Goal: Information Seeking & Learning: Find specific fact

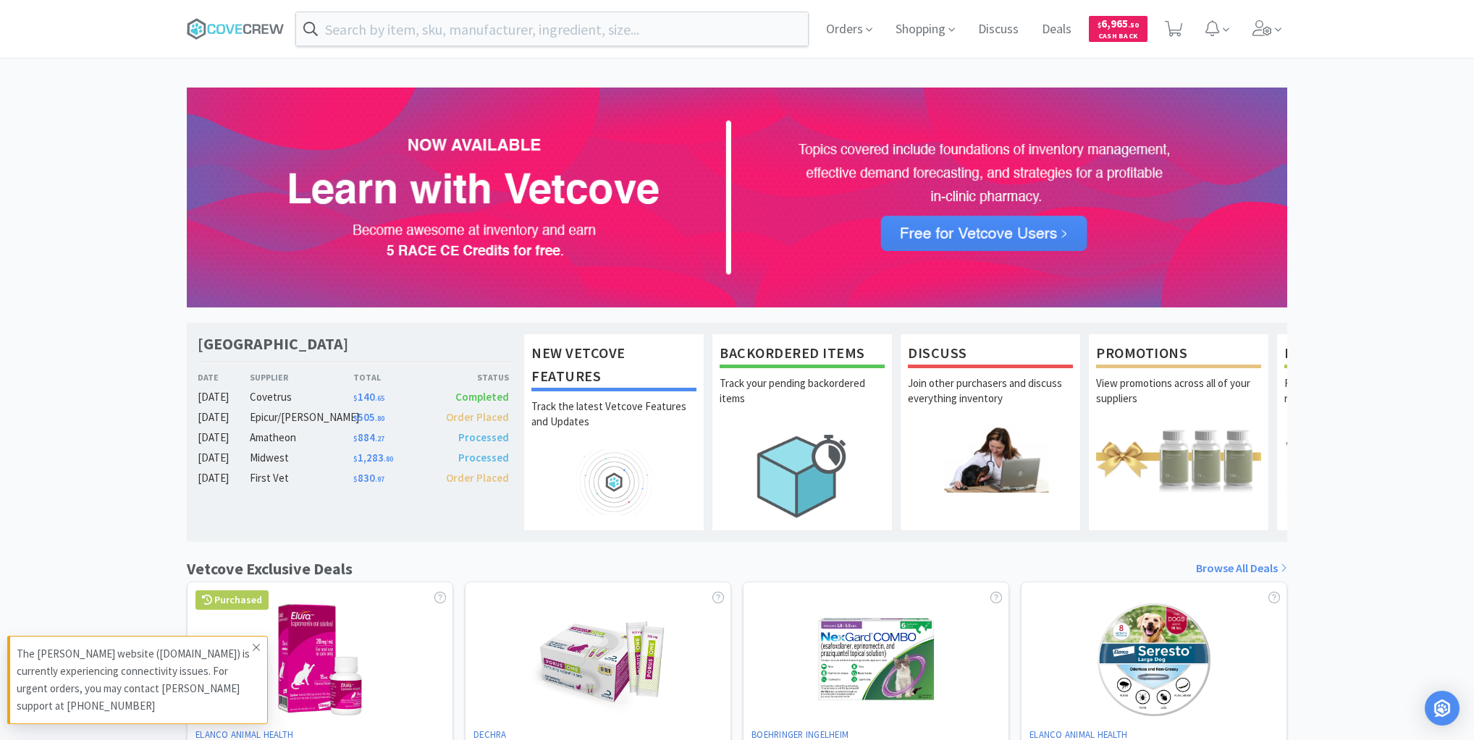
click at [255, 650] on icon at bounding box center [256, 648] width 9 height 12
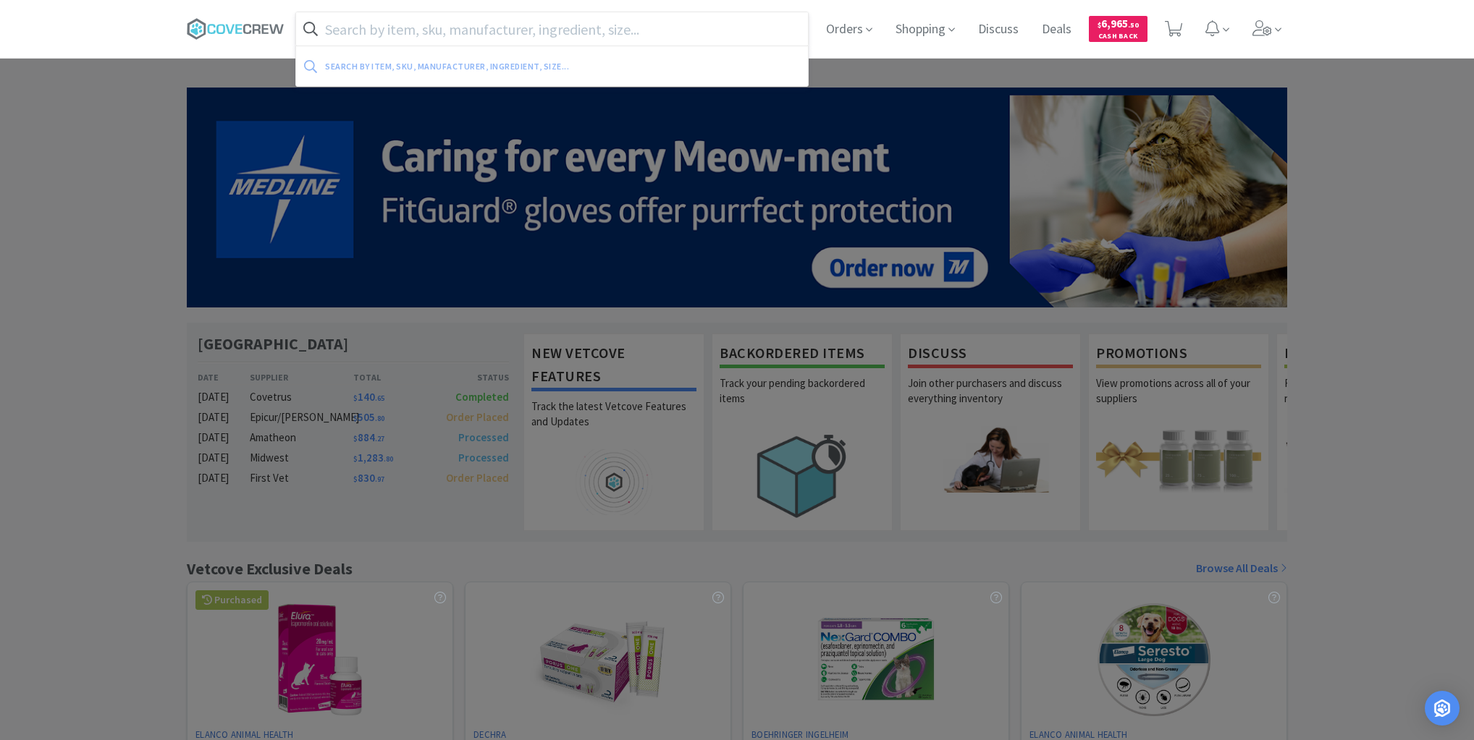
click at [456, 31] on input "text" at bounding box center [552, 28] width 512 height 33
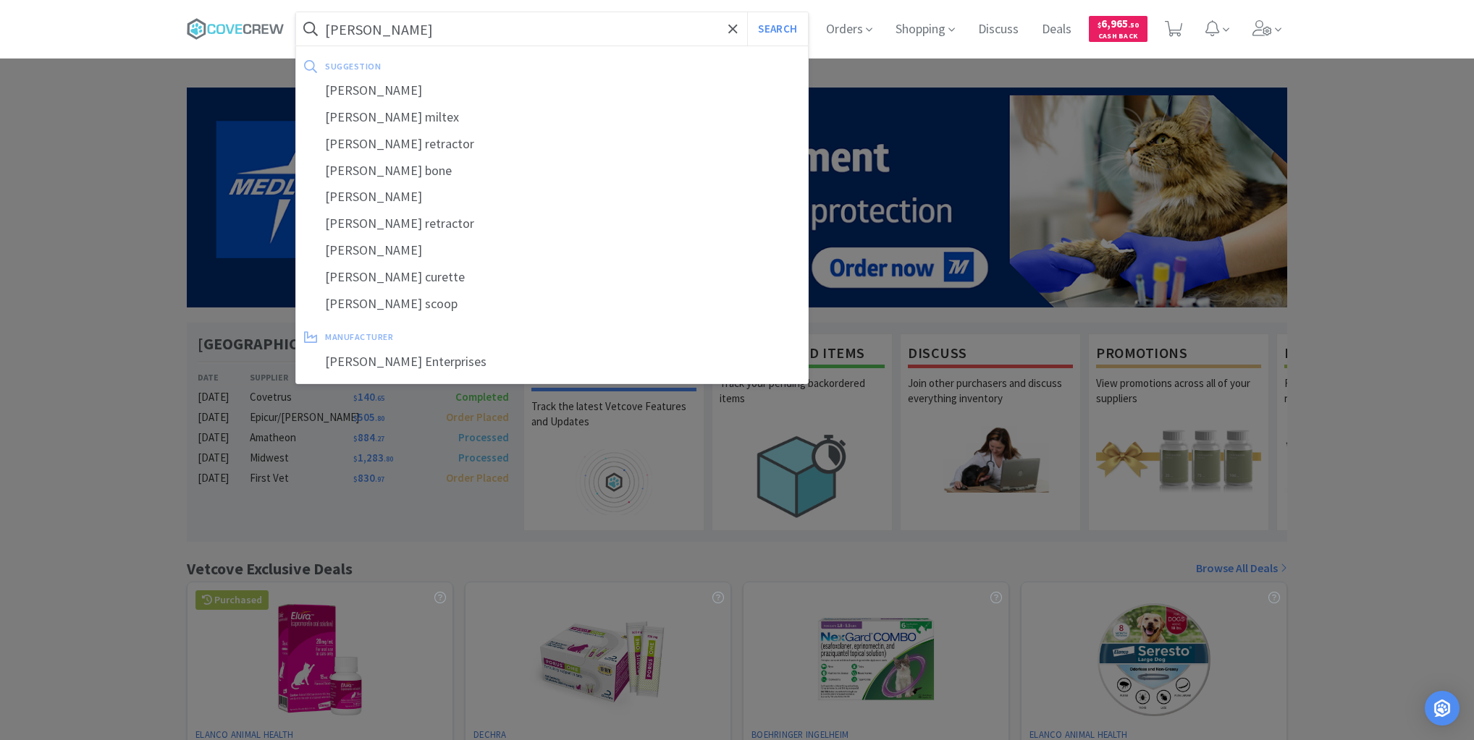
click at [747, 12] on button "Search" at bounding box center [777, 28] width 60 height 33
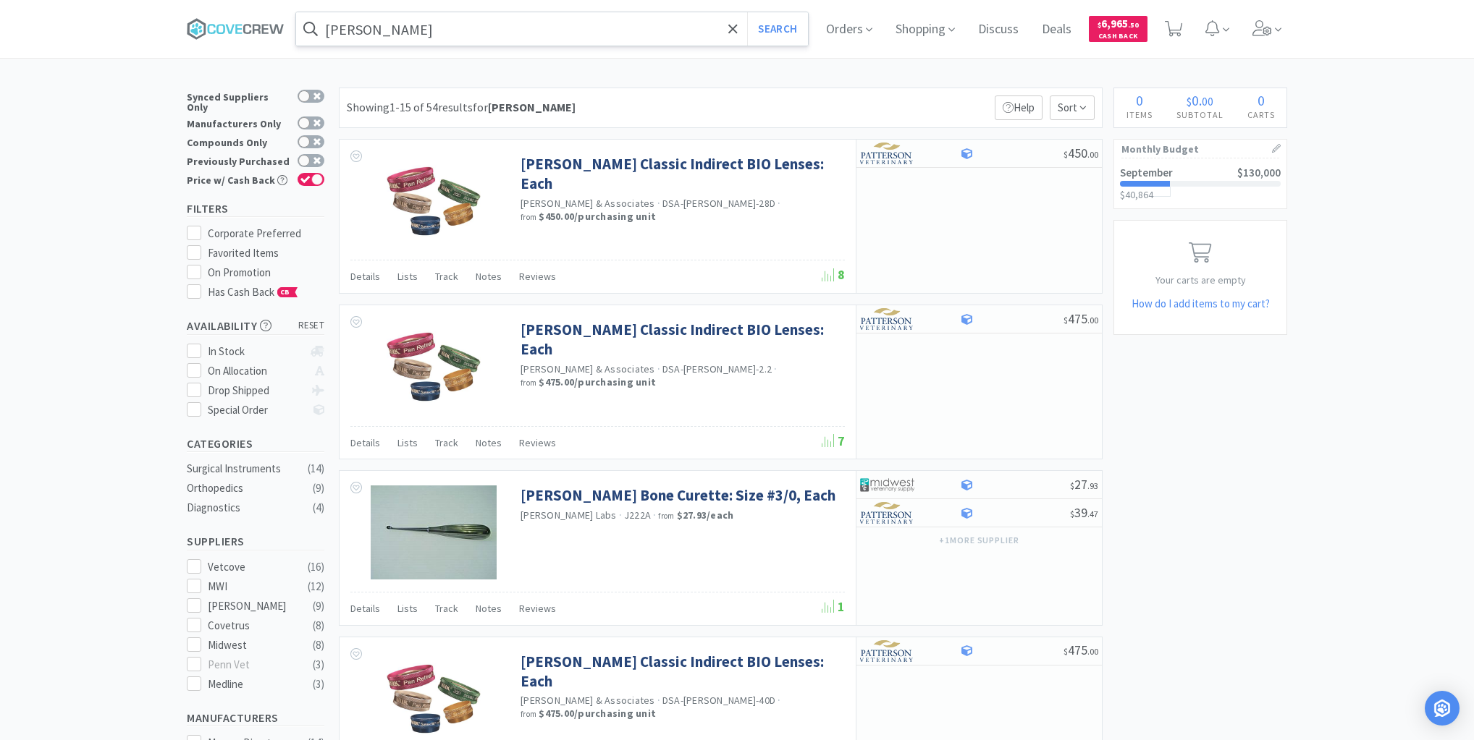
click at [646, 26] on input "[PERSON_NAME]" at bounding box center [552, 28] width 512 height 33
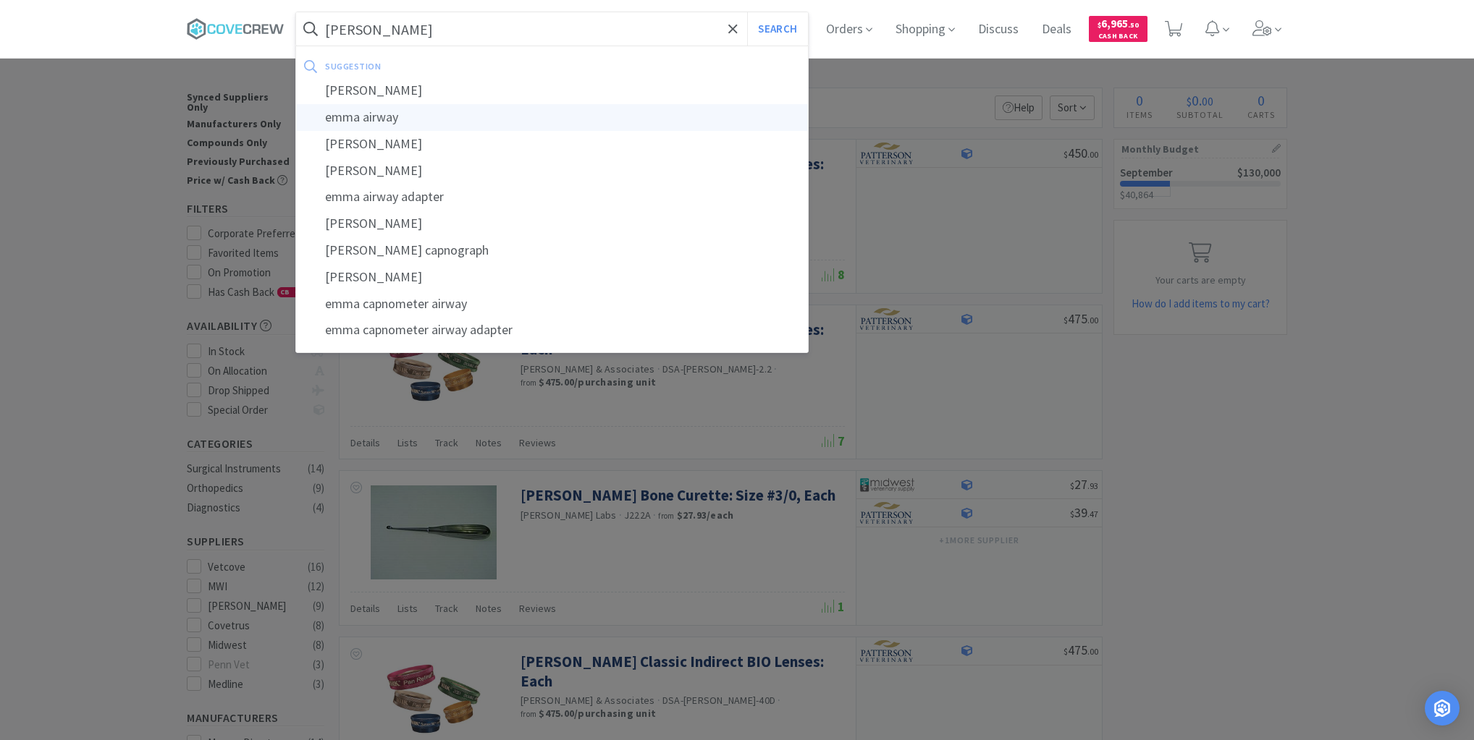
type input "emma airway"
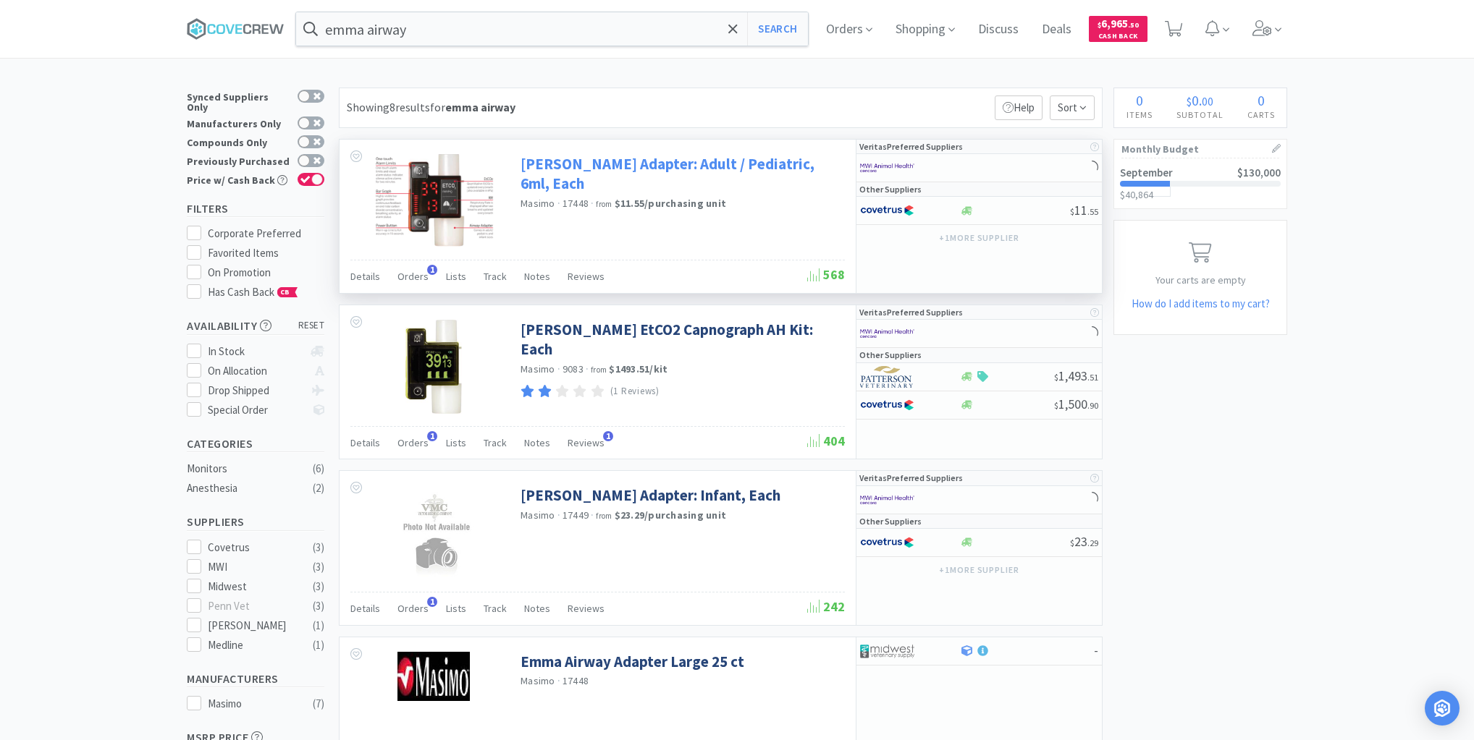
click at [721, 162] on link "[PERSON_NAME] Adapter: Adult / Pediatric, 6ml, Each" at bounding box center [680, 174] width 321 height 40
click at [411, 276] on span "Orders" at bounding box center [412, 276] width 31 height 13
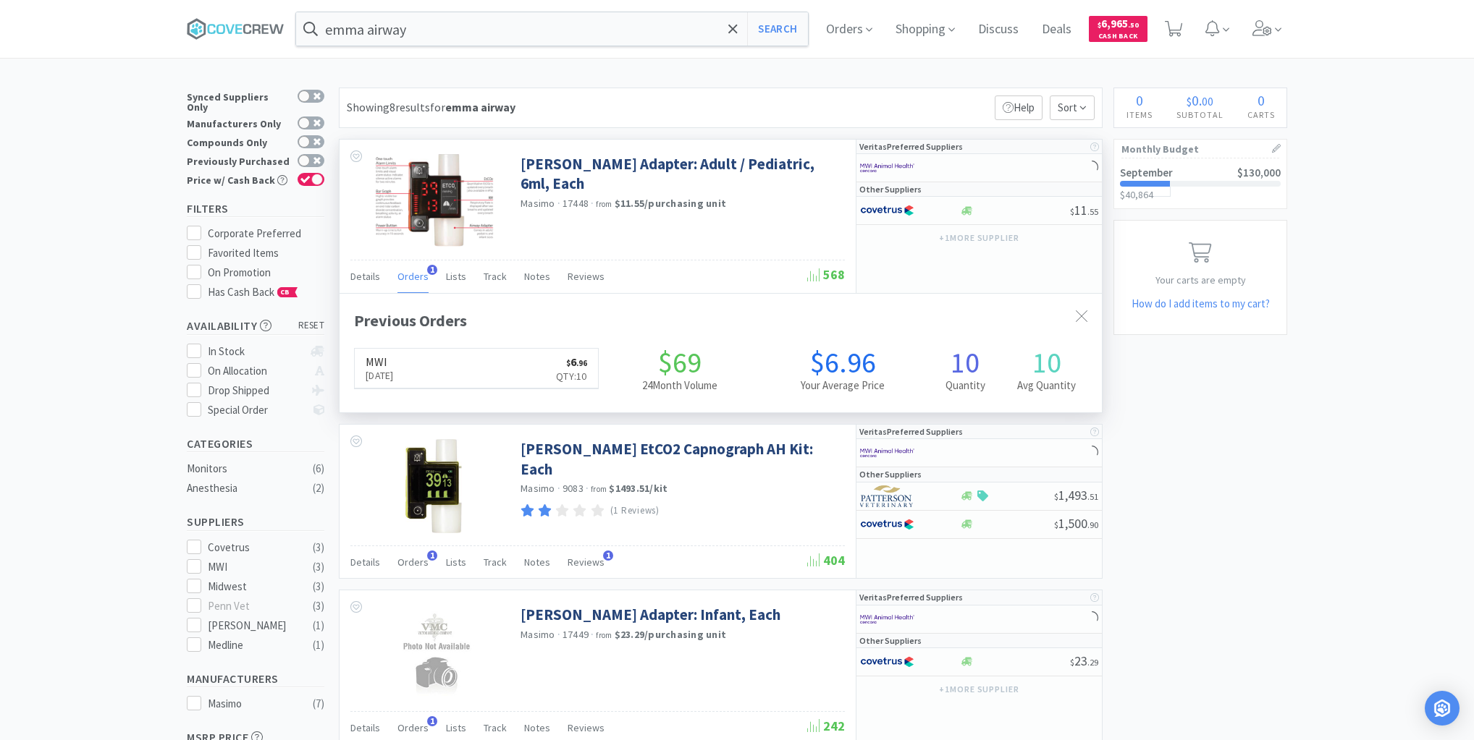
scroll to position [374, 762]
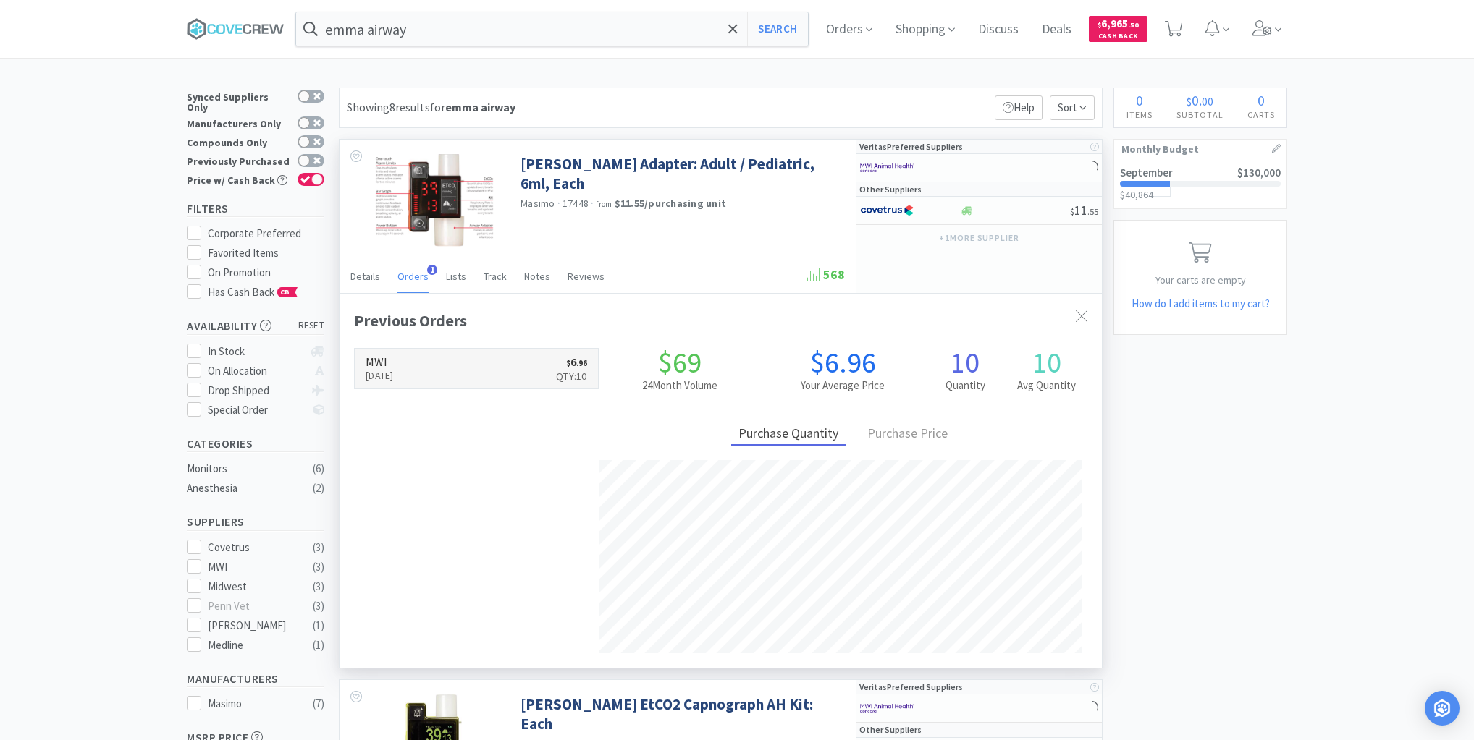
click at [464, 362] on link "MWI [DATE] $ 6 . 96 Qty: 10" at bounding box center [476, 369] width 243 height 40
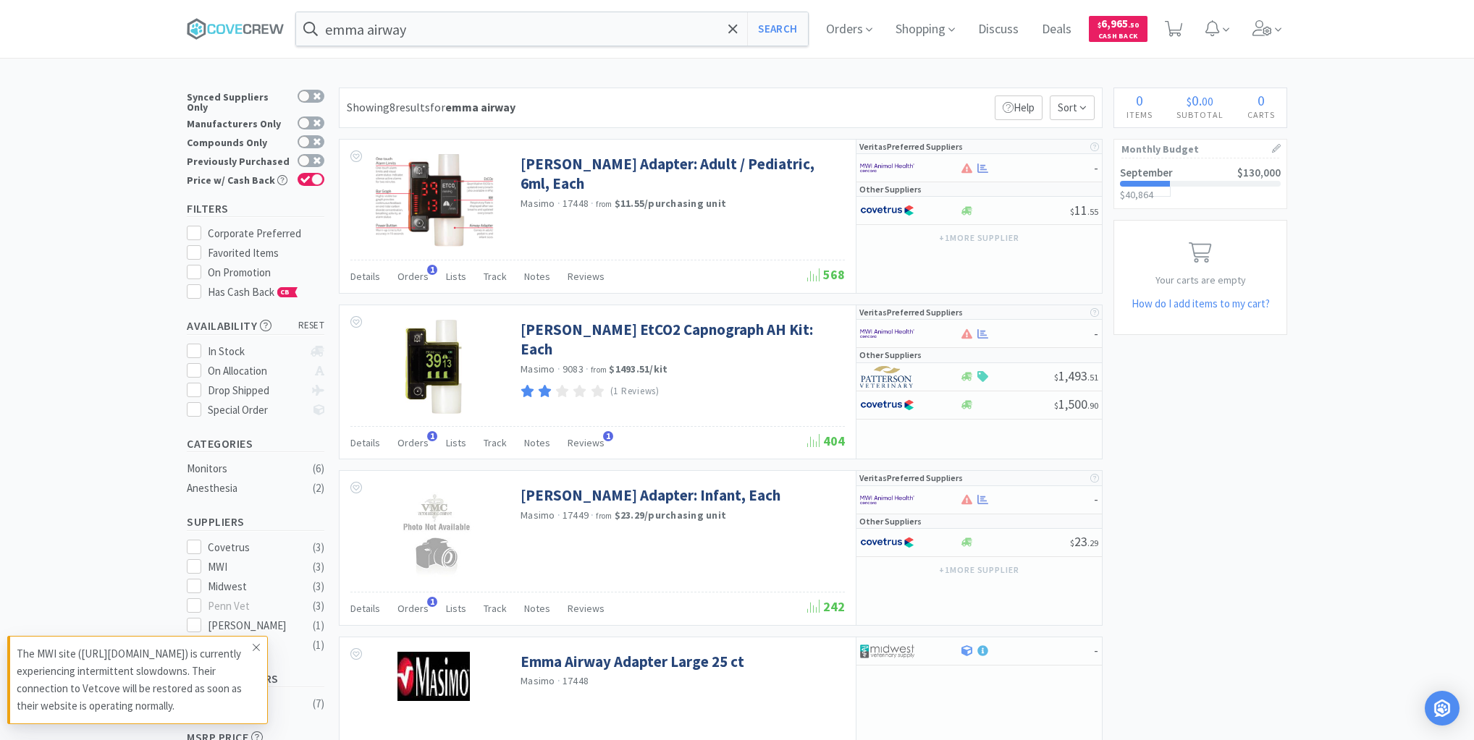
click at [255, 643] on icon at bounding box center [256, 648] width 9 height 12
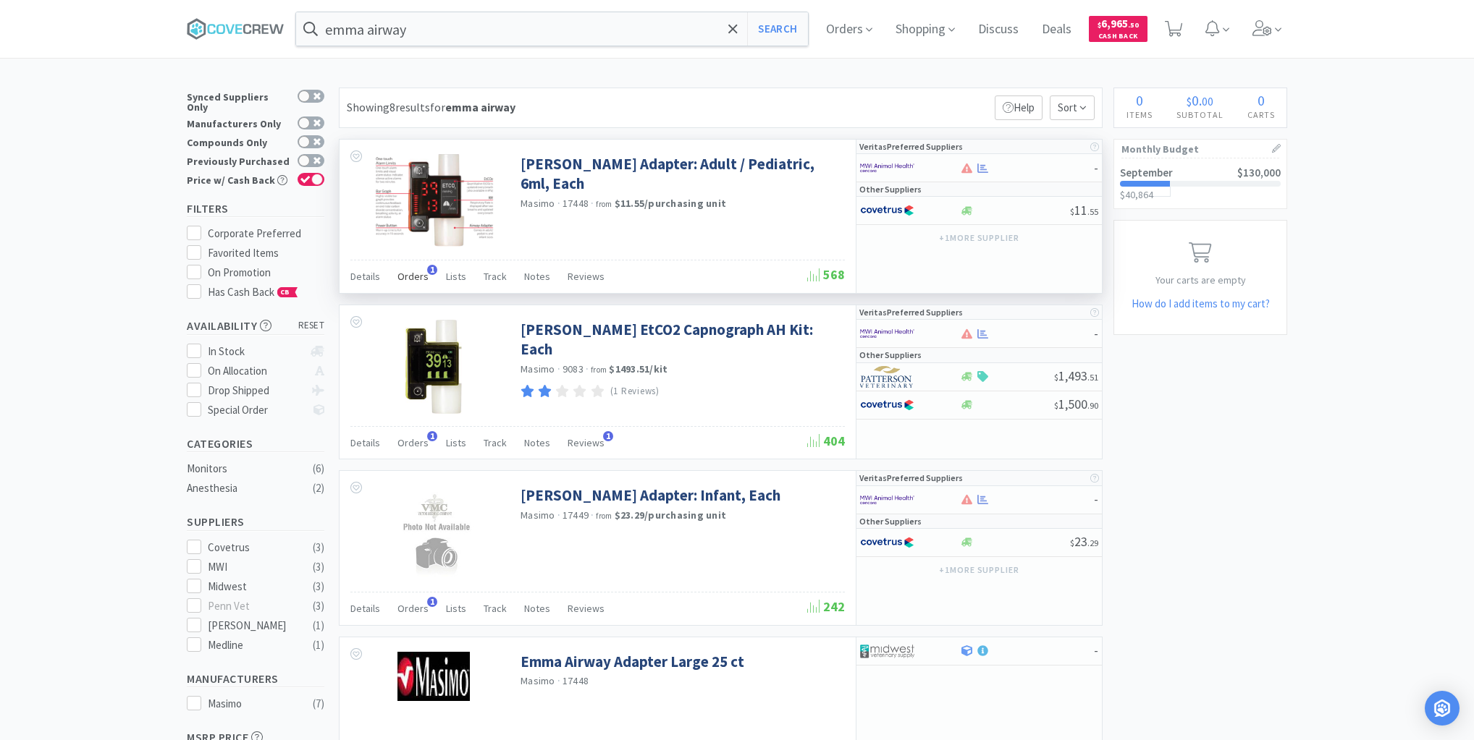
click at [417, 278] on span "Orders" at bounding box center [412, 276] width 31 height 13
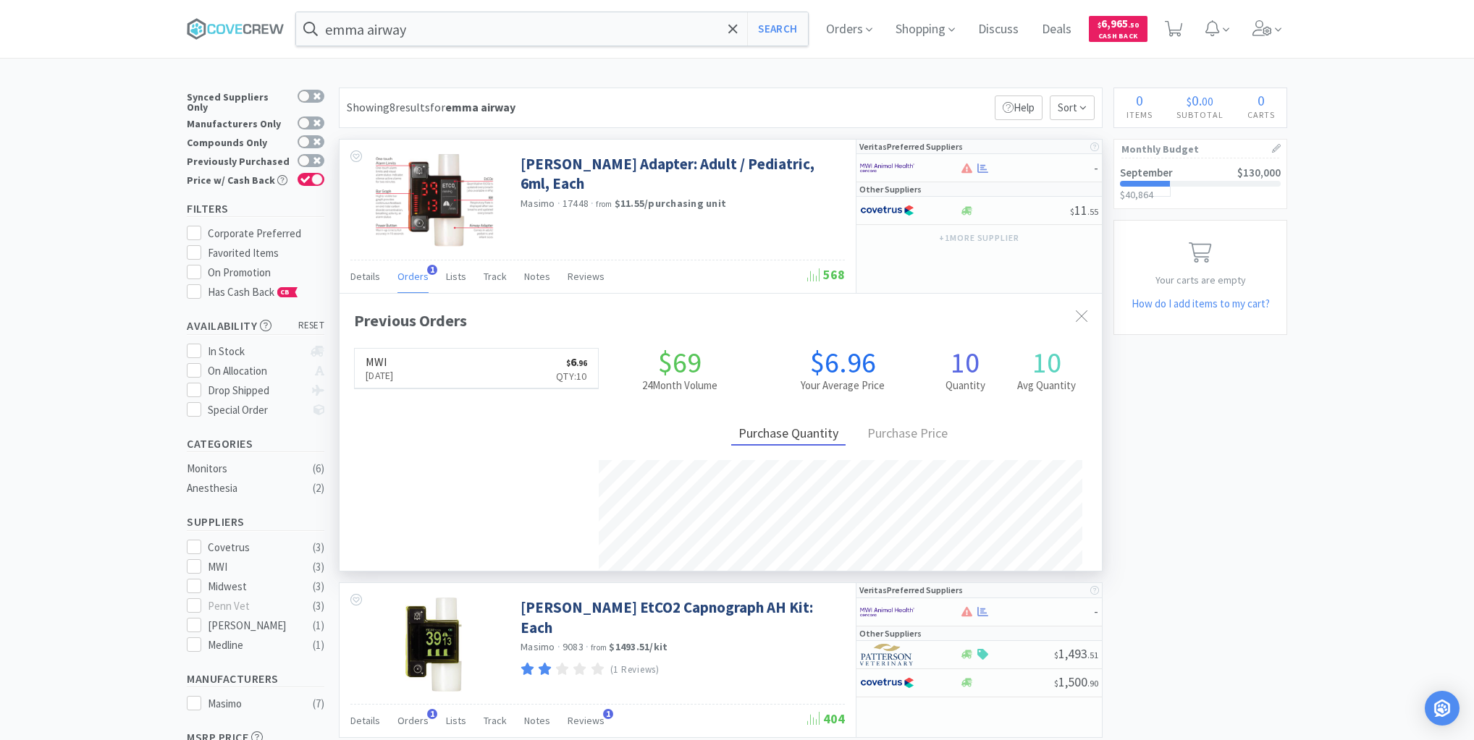
scroll to position [374, 762]
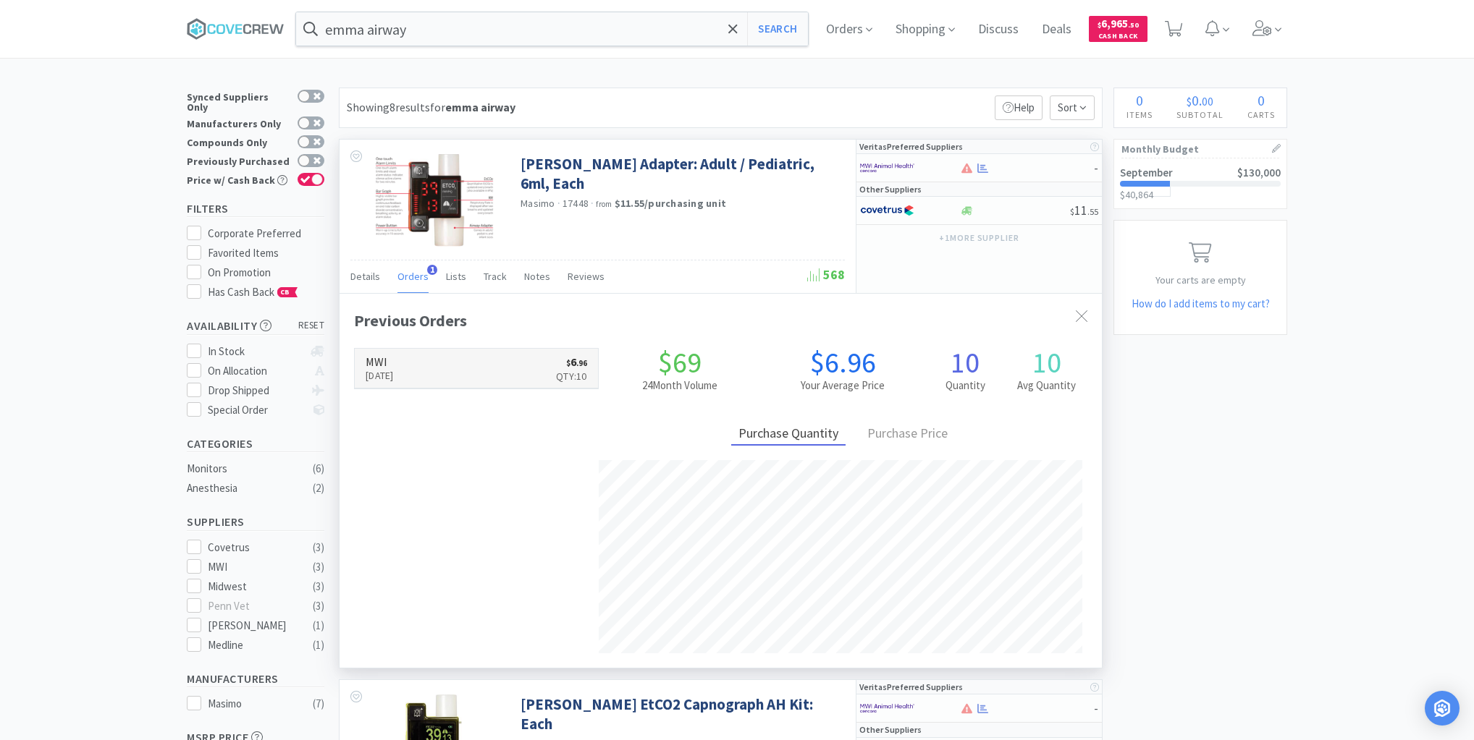
click at [446, 366] on link "MWI [DATE] $ 6 . 96 Qty: 10" at bounding box center [476, 369] width 243 height 40
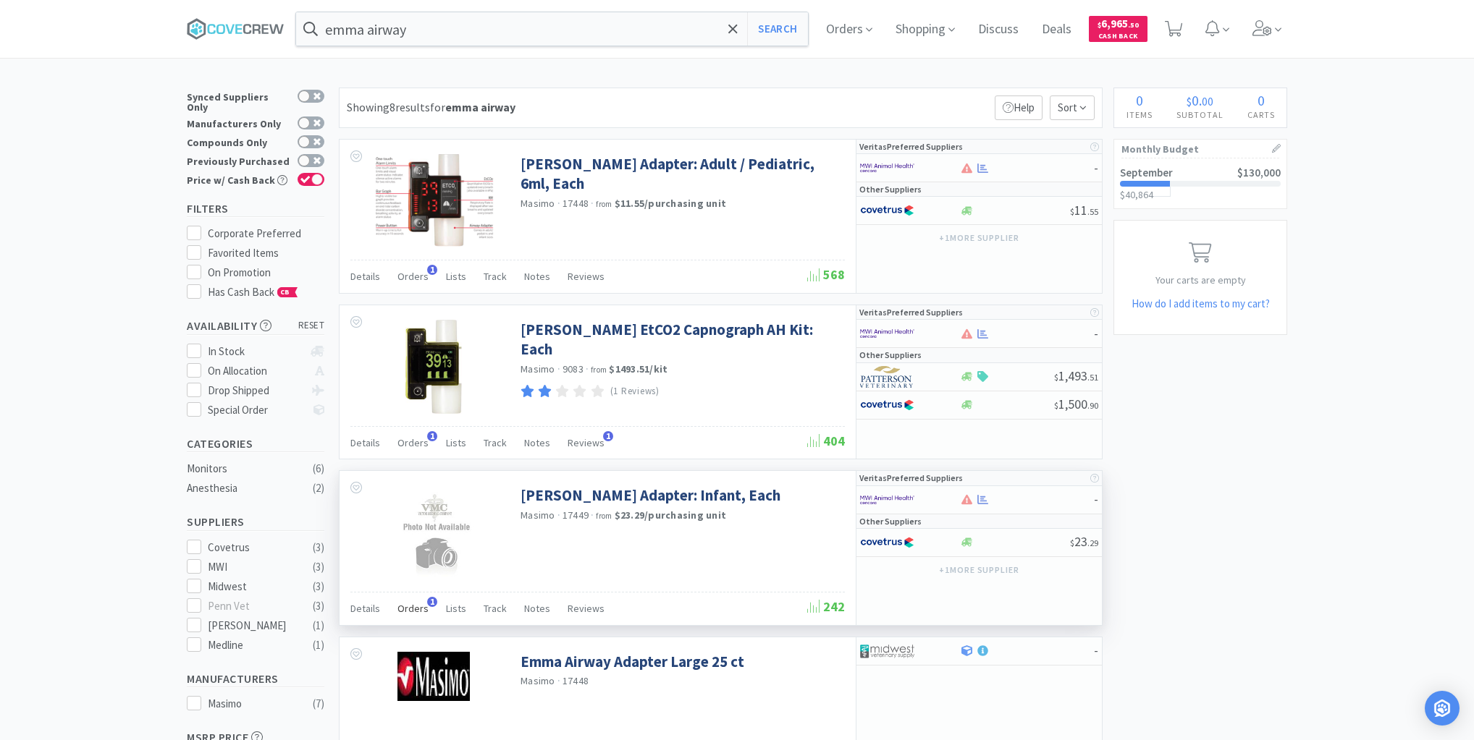
click at [415, 607] on span "Orders" at bounding box center [412, 608] width 31 height 13
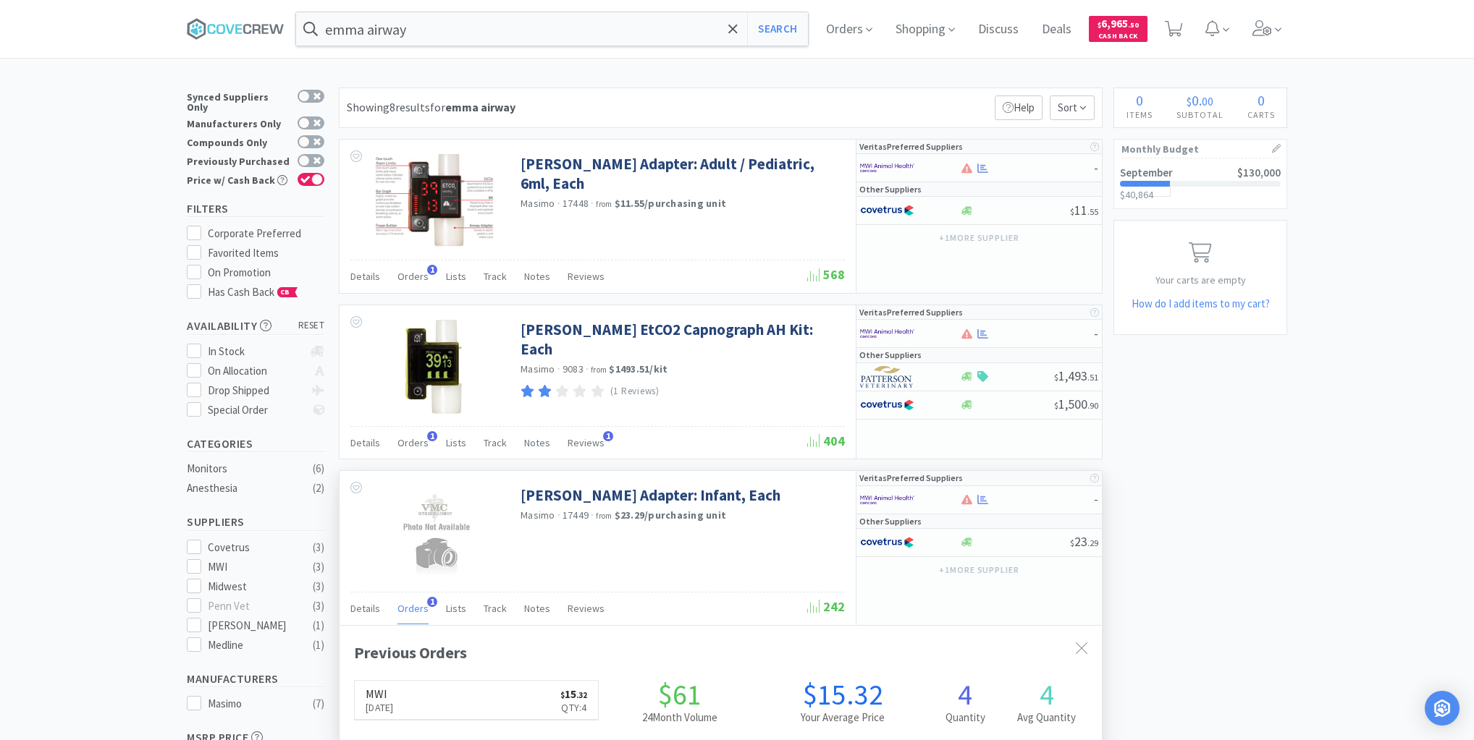
scroll to position [374, 762]
click at [415, 607] on span "Orders" at bounding box center [412, 608] width 31 height 13
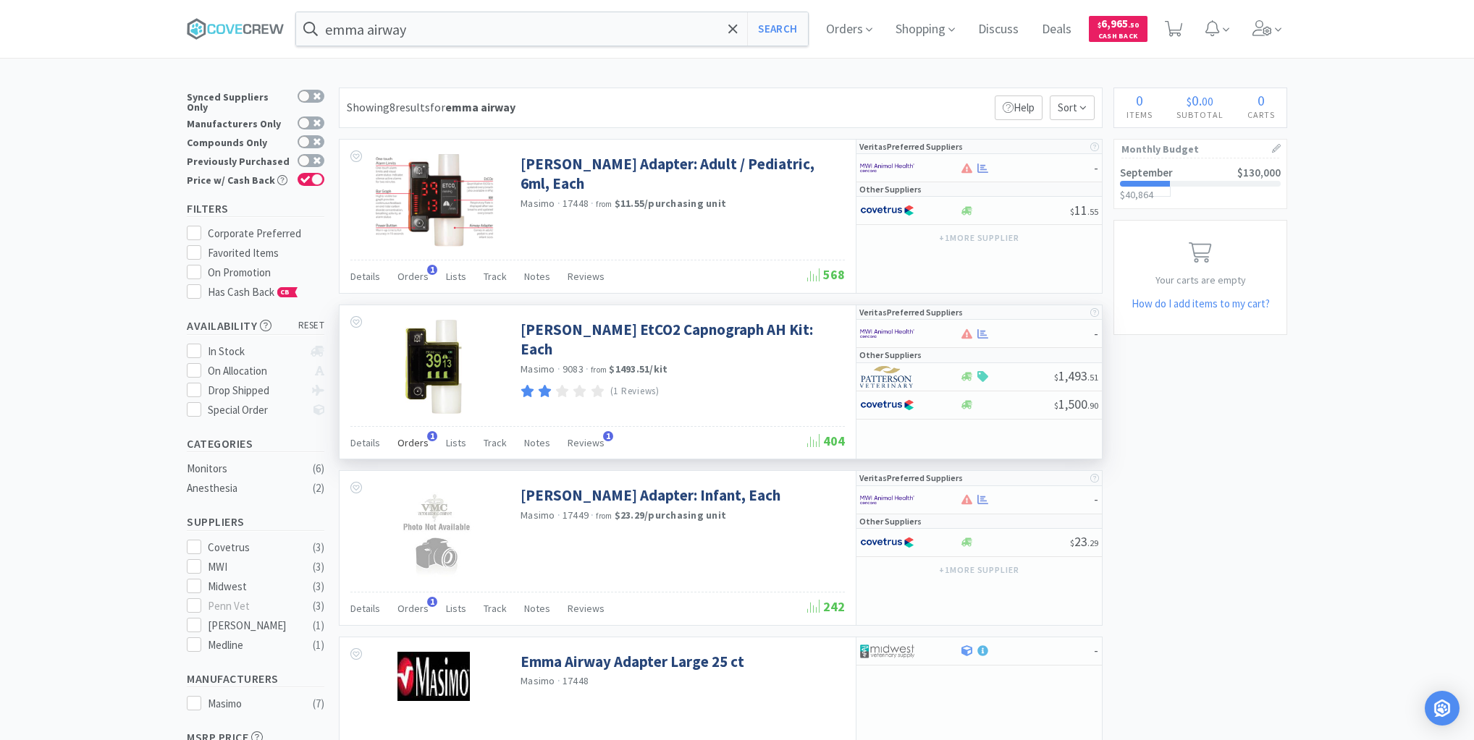
click at [412, 441] on span "Orders" at bounding box center [412, 442] width 31 height 13
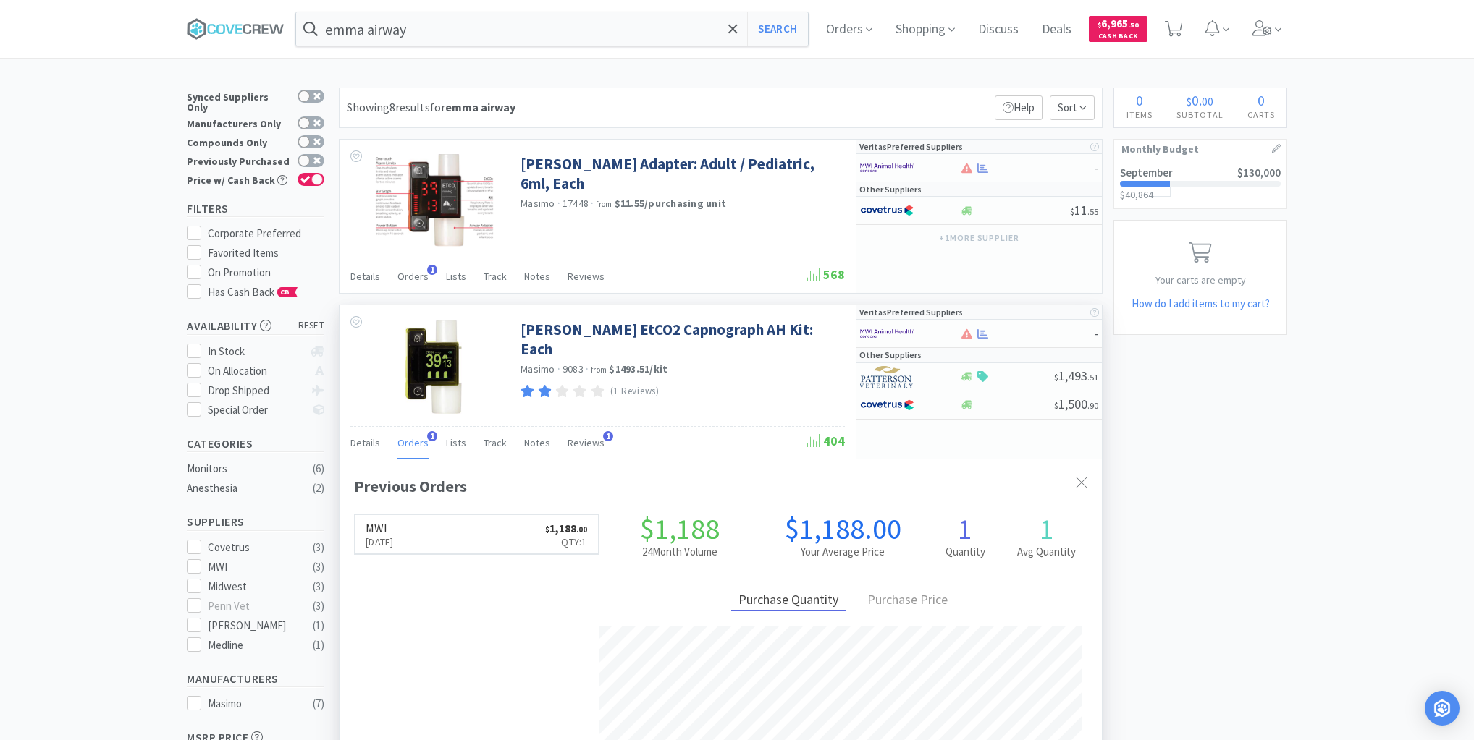
click at [412, 441] on span "Orders" at bounding box center [412, 442] width 31 height 13
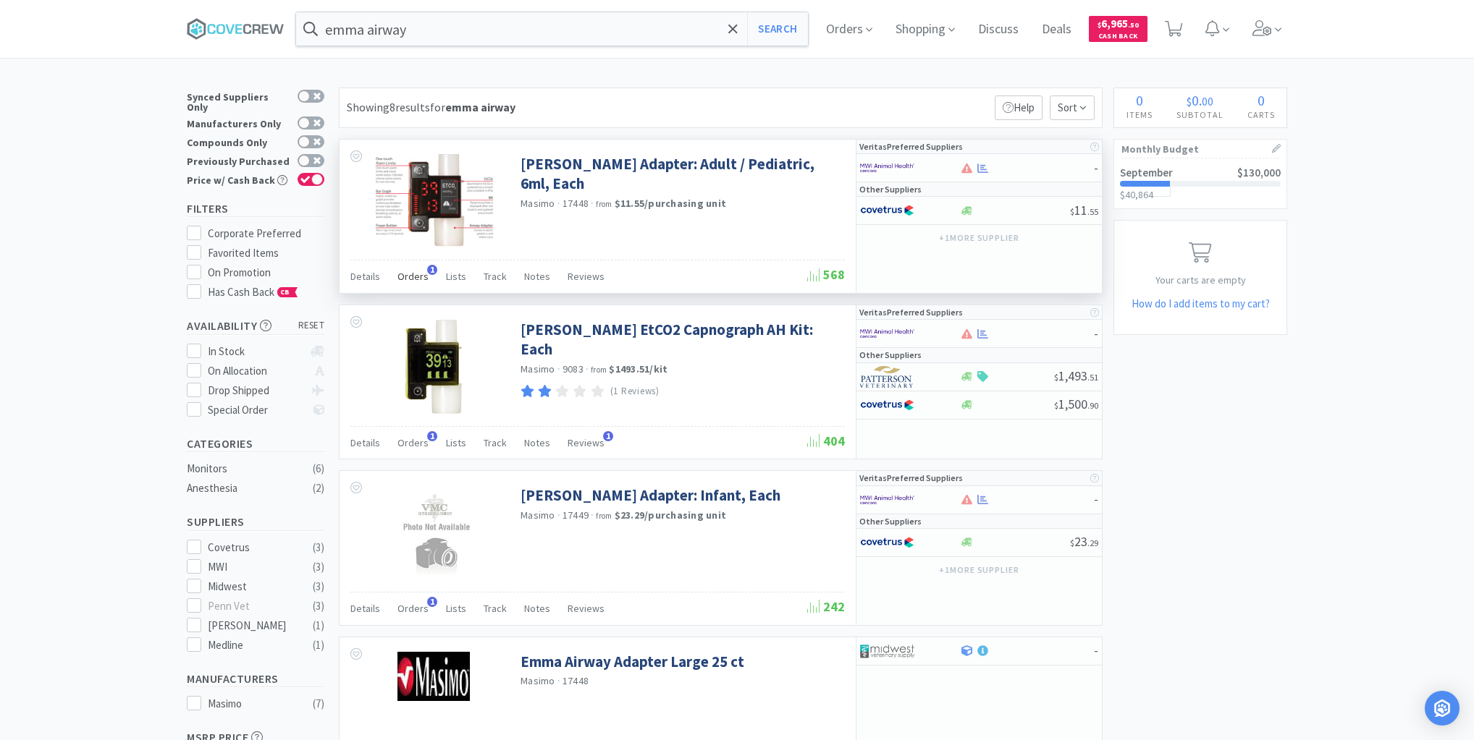
click at [413, 275] on span "Orders" at bounding box center [412, 276] width 31 height 13
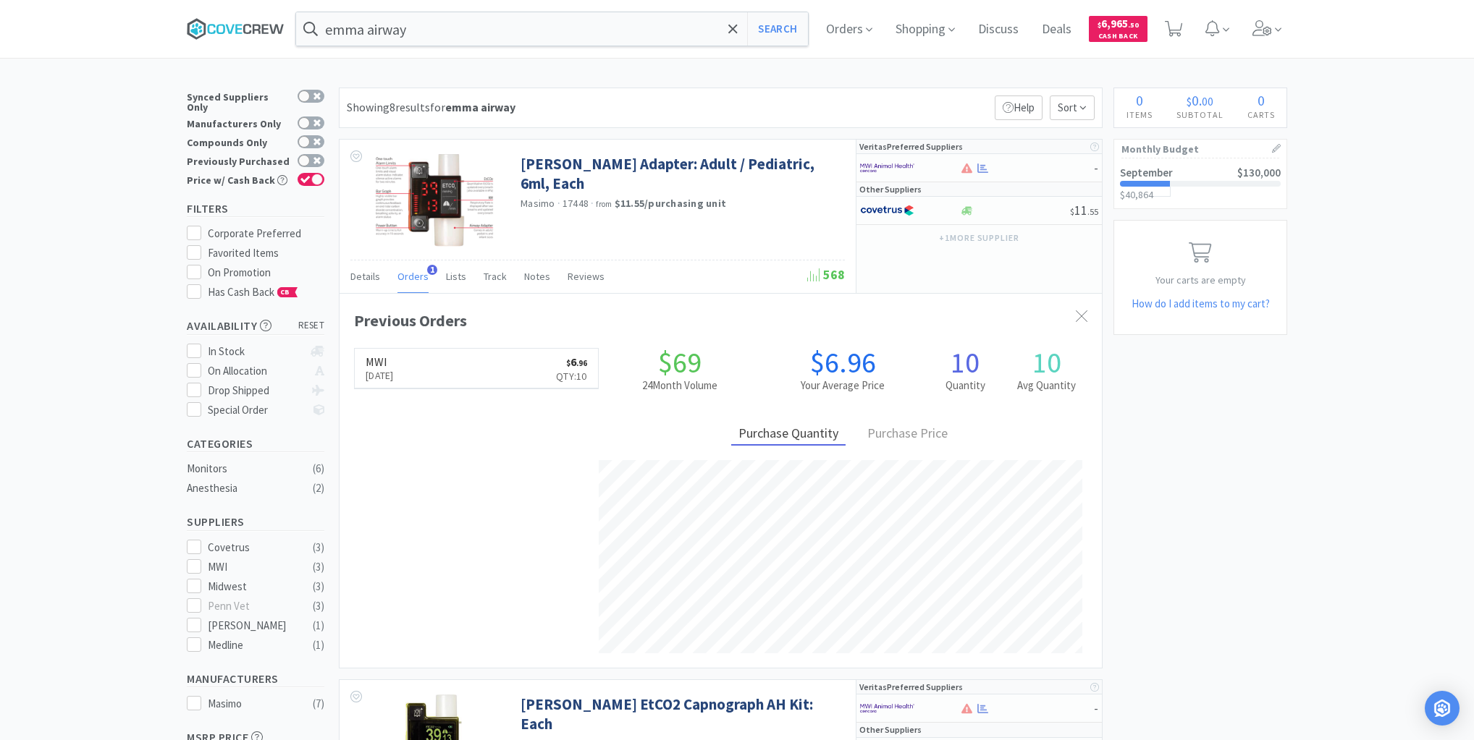
click at [238, 23] on icon at bounding box center [236, 29] width 98 height 22
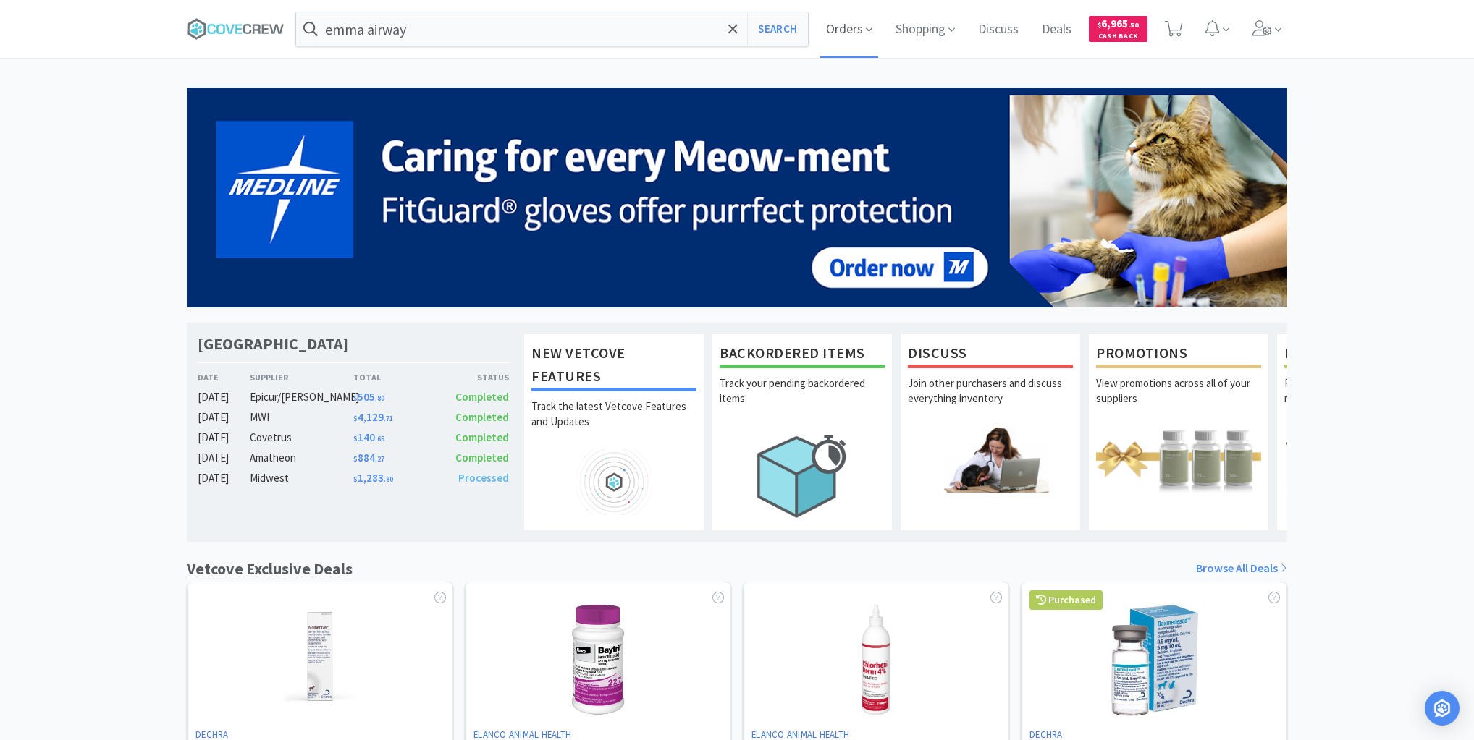
click at [837, 25] on span "Orders" at bounding box center [849, 29] width 58 height 58
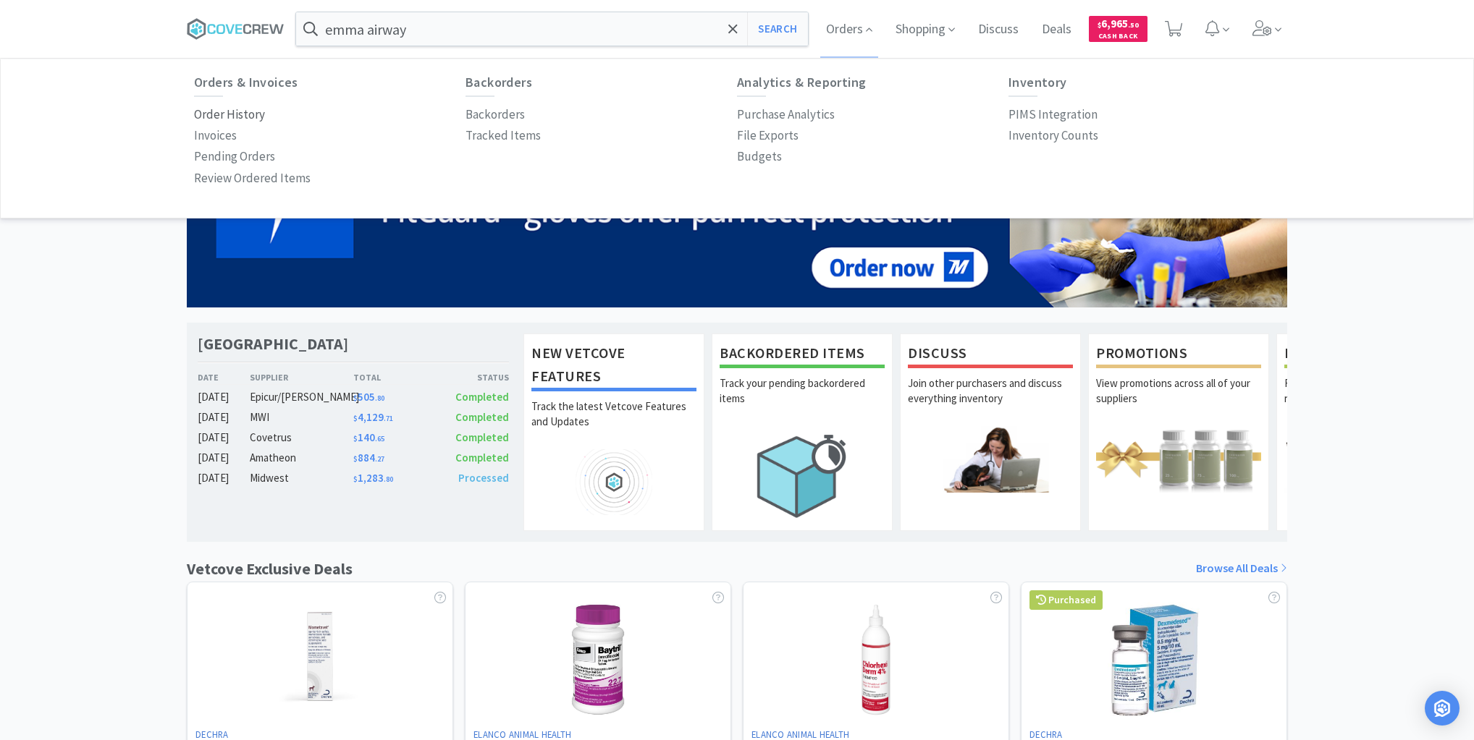
click at [243, 113] on p "Order History" at bounding box center [229, 115] width 71 height 20
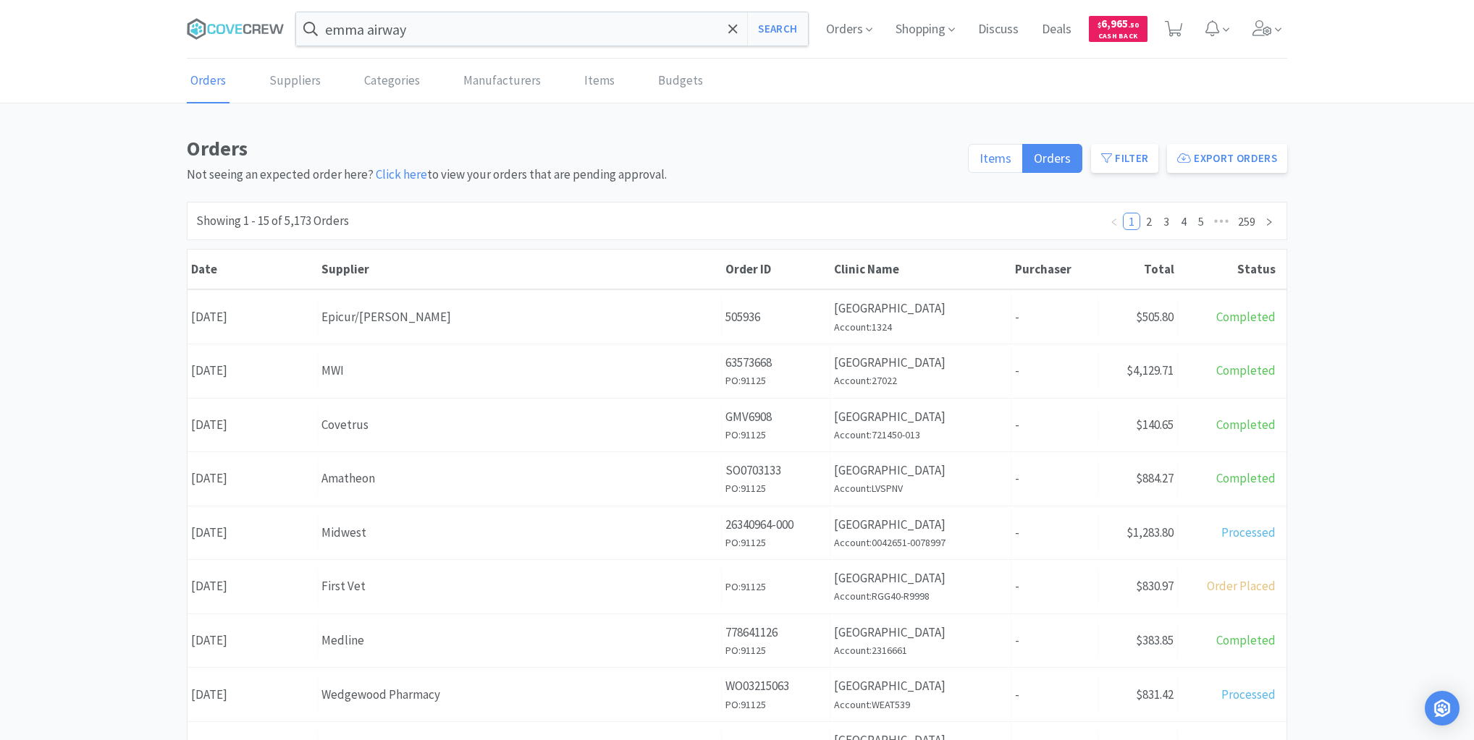
click at [993, 153] on span "Items" at bounding box center [995, 158] width 32 height 17
click at [979, 163] on input "Items" at bounding box center [979, 163] width 0 height 0
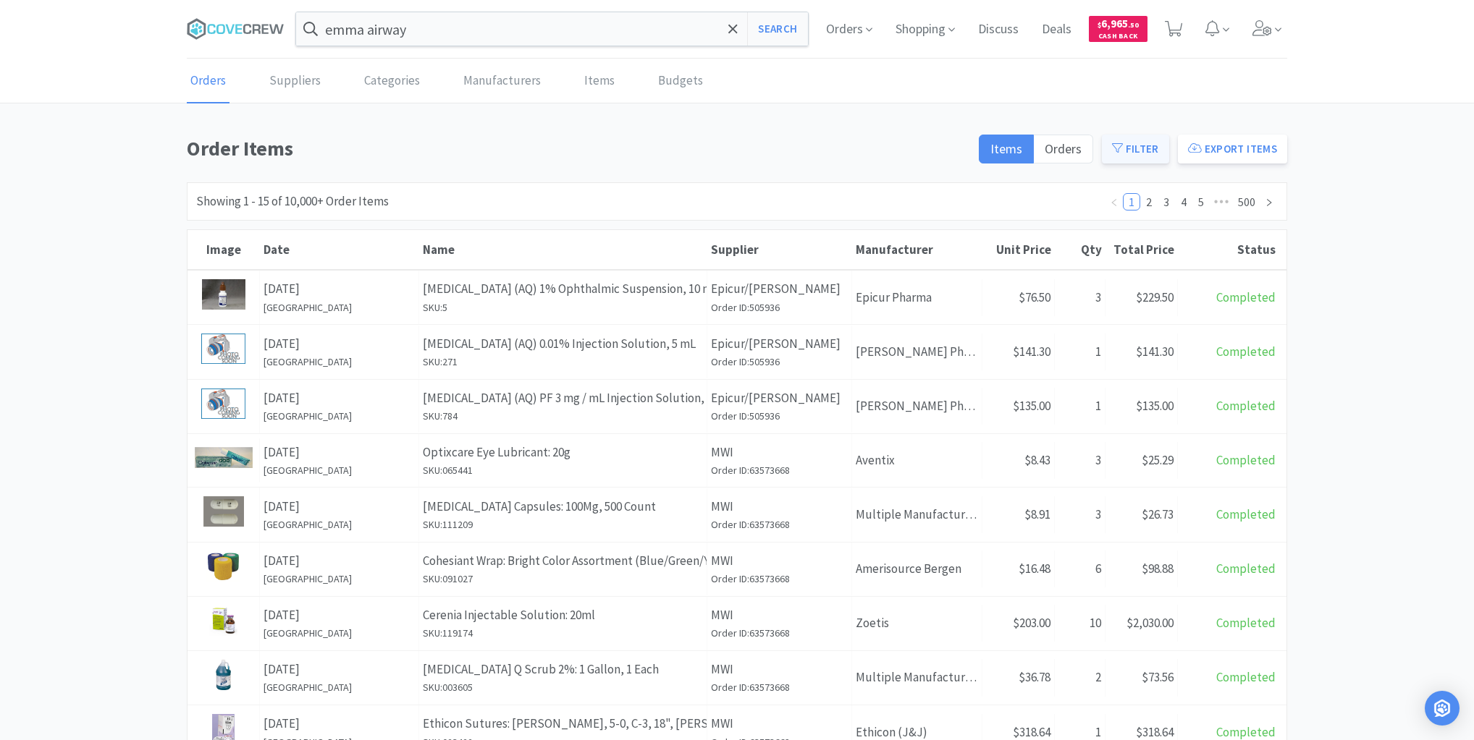
click at [1135, 146] on button "Filter" at bounding box center [1135, 149] width 67 height 29
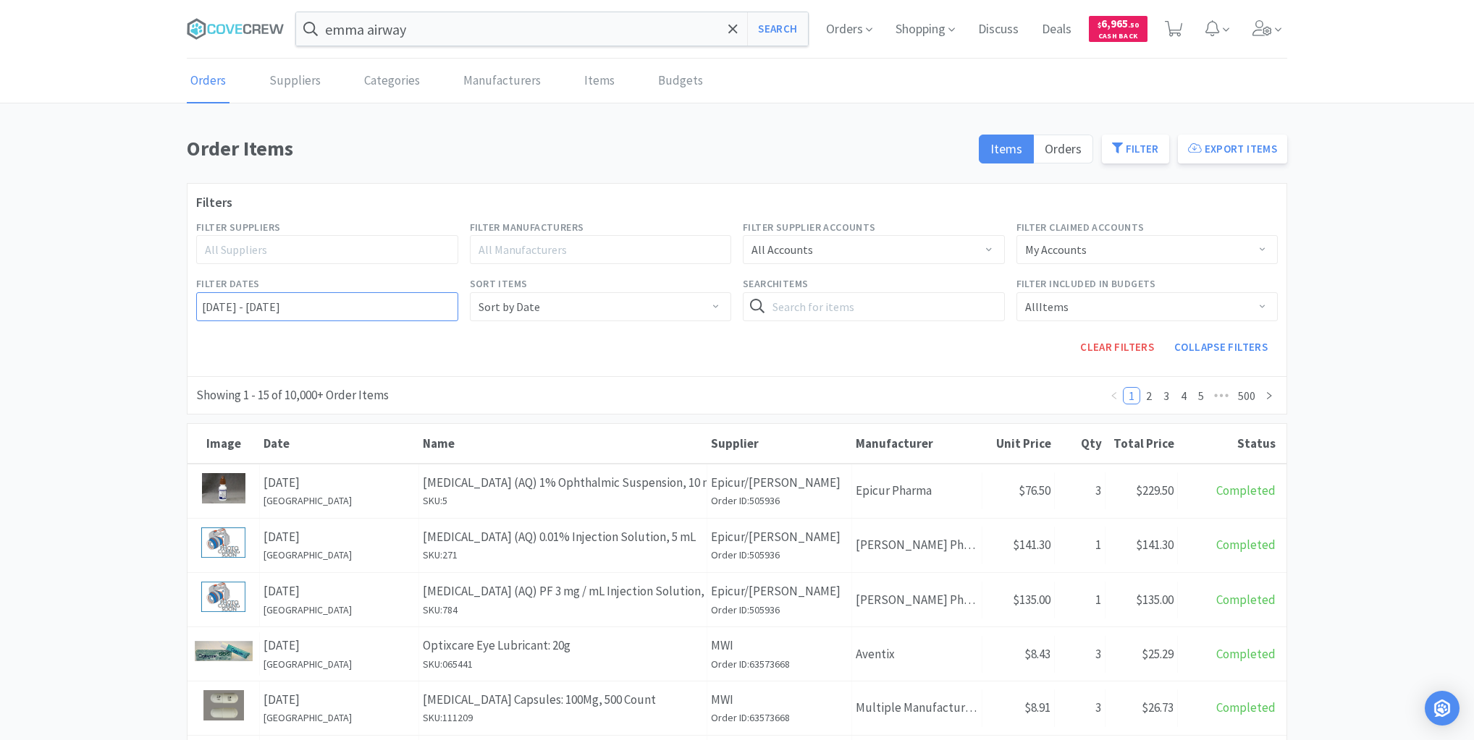
click at [198, 304] on input "[DATE] - [DATE]" at bounding box center [327, 306] width 262 height 29
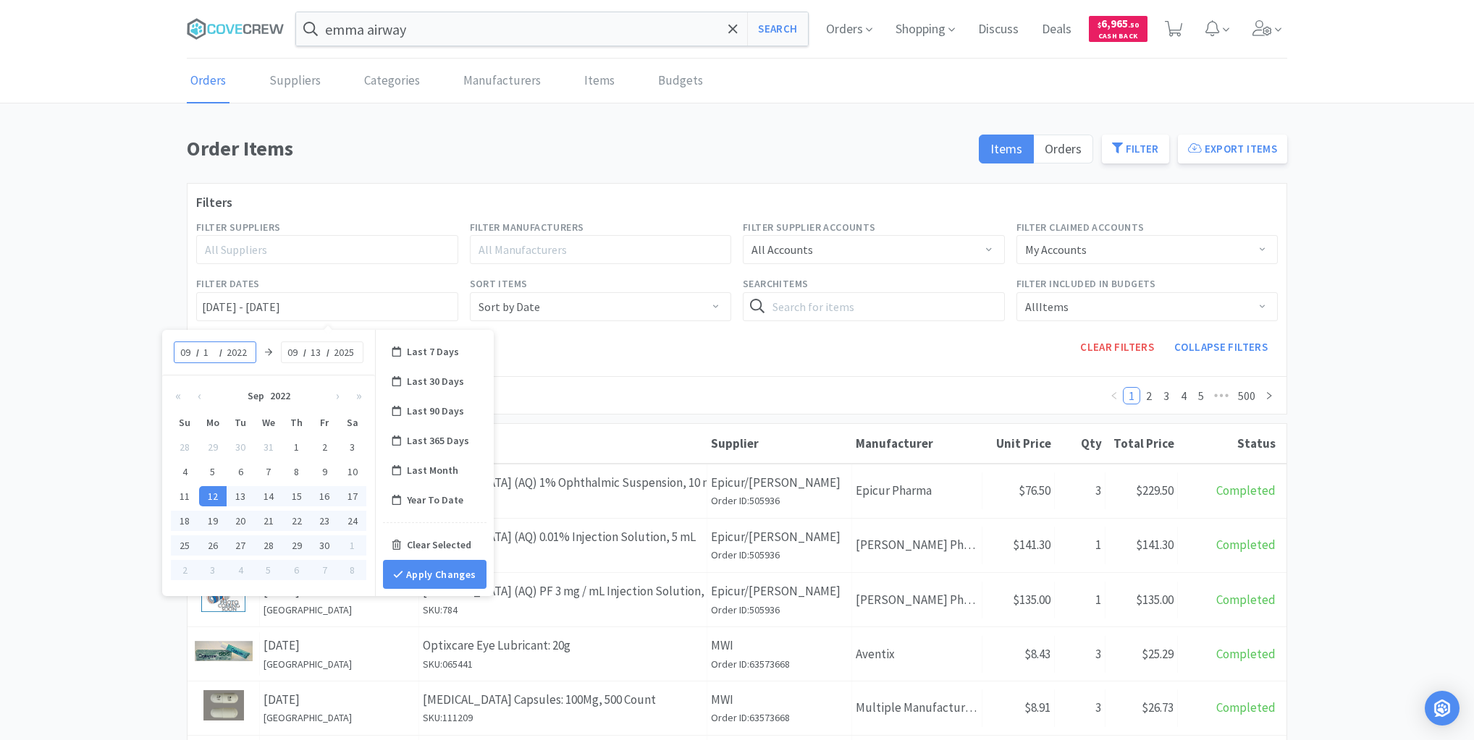
type input "11"
type input "[DATE] - [DATE]"
type input "2025"
type input "[DATE] - [DATE]"
type input "11"
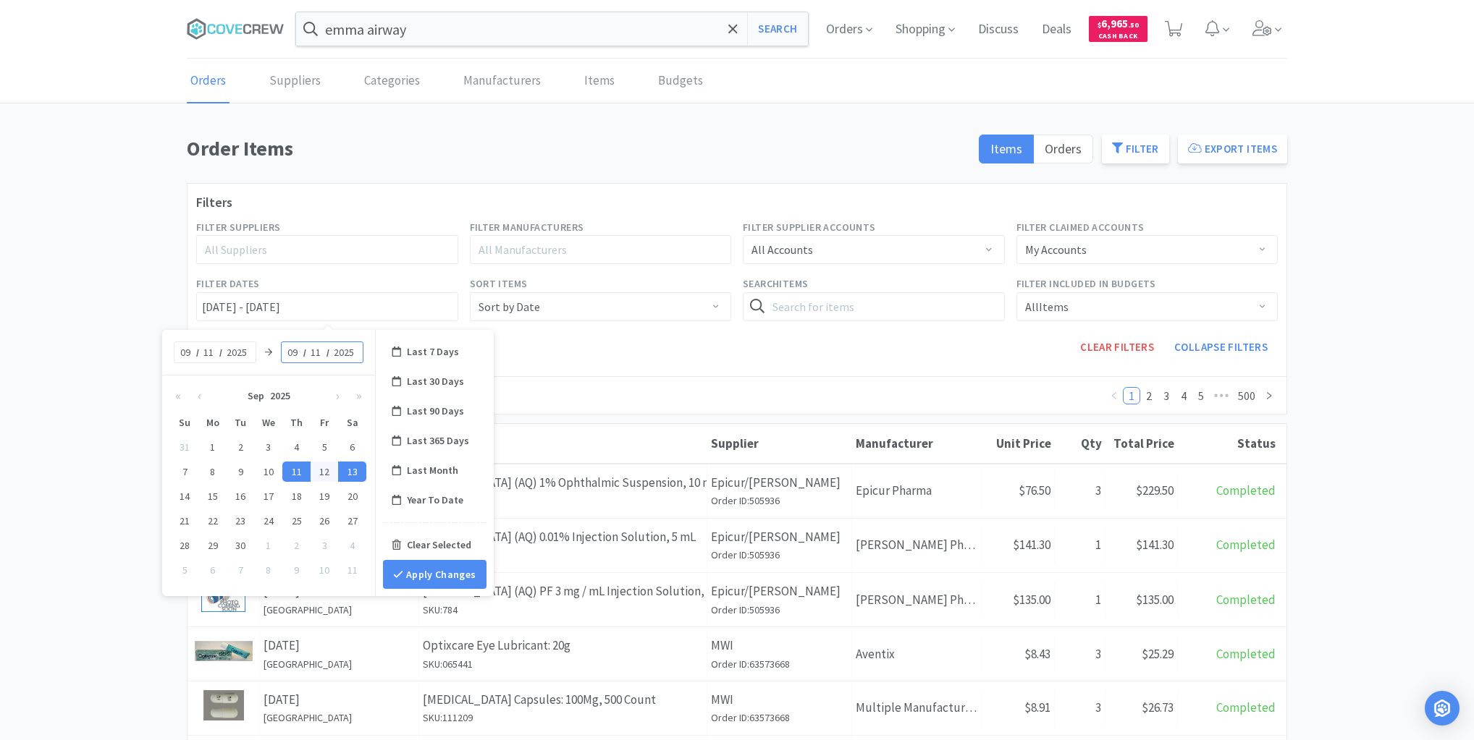
type input "[DATE] - [DATE]"
click at [417, 582] on button "Apply Changes" at bounding box center [435, 574] width 104 height 29
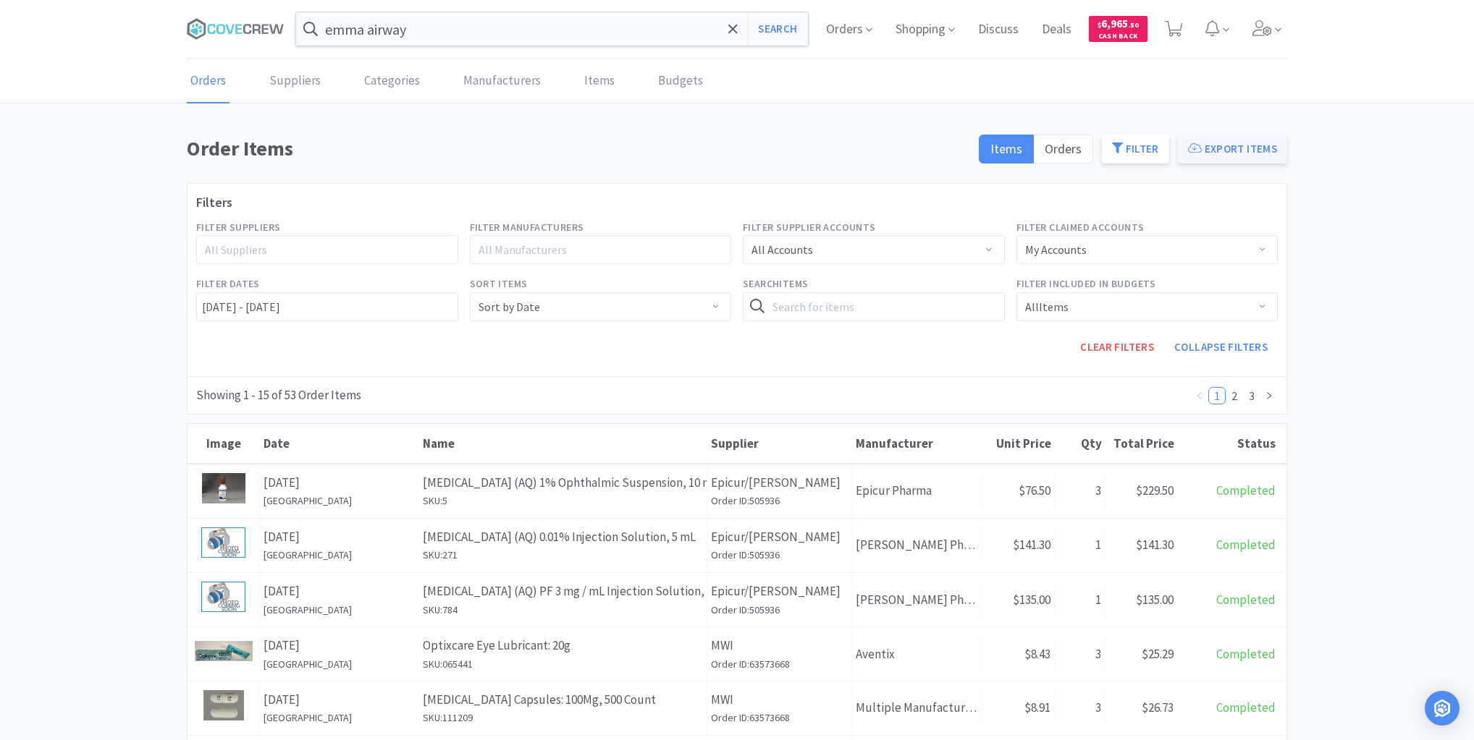
click at [1223, 145] on button "Export Items" at bounding box center [1232, 149] width 109 height 29
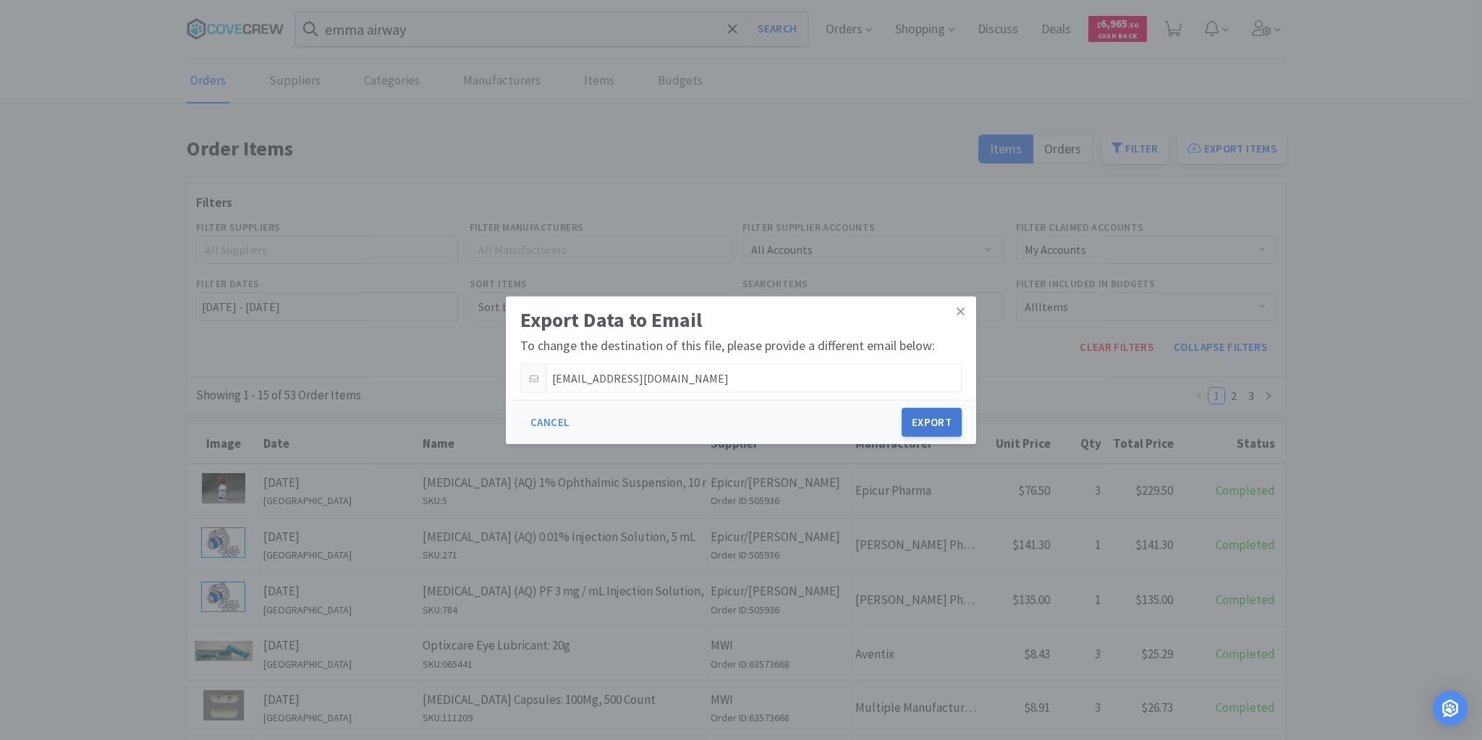
click at [929, 426] on button "Export" at bounding box center [932, 422] width 60 height 29
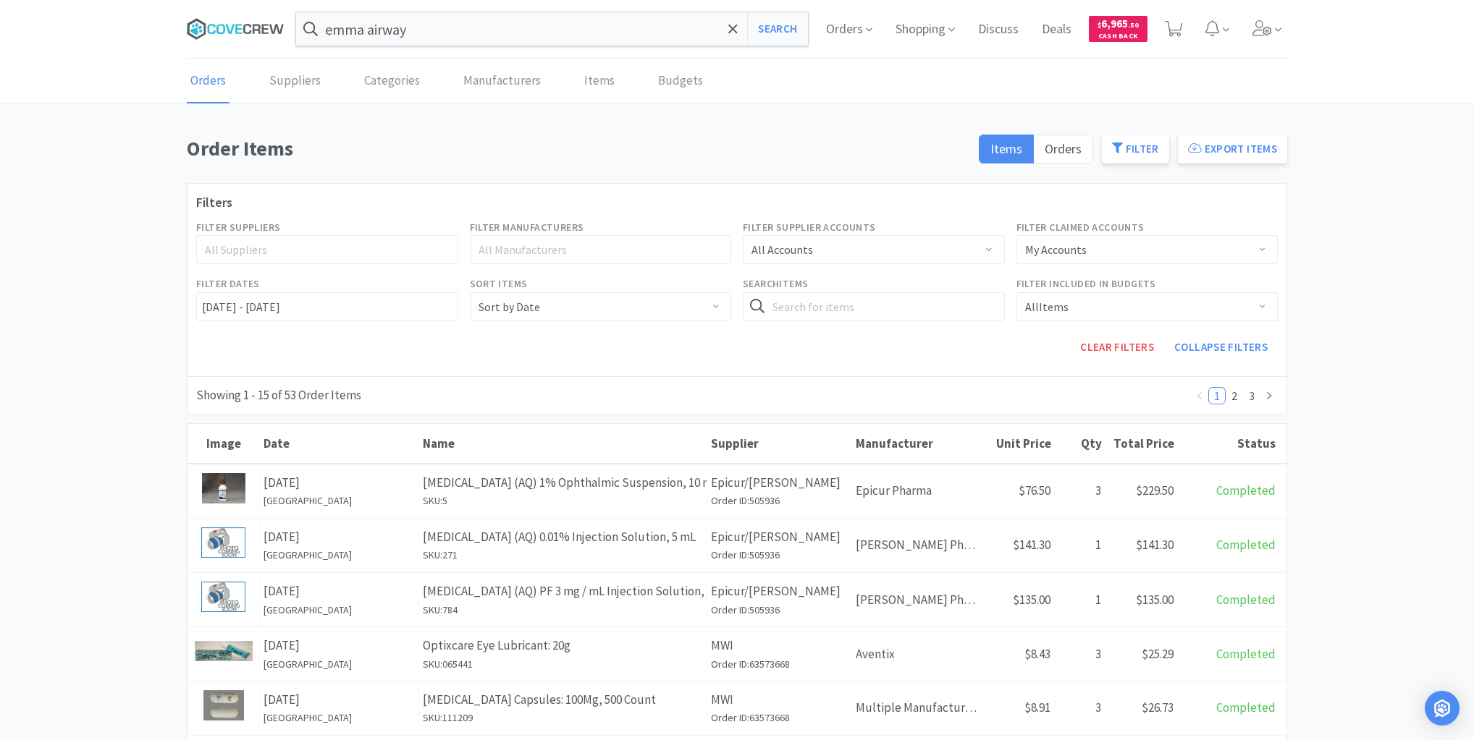
click at [236, 24] on icon at bounding box center [238, 28] width 7 height 9
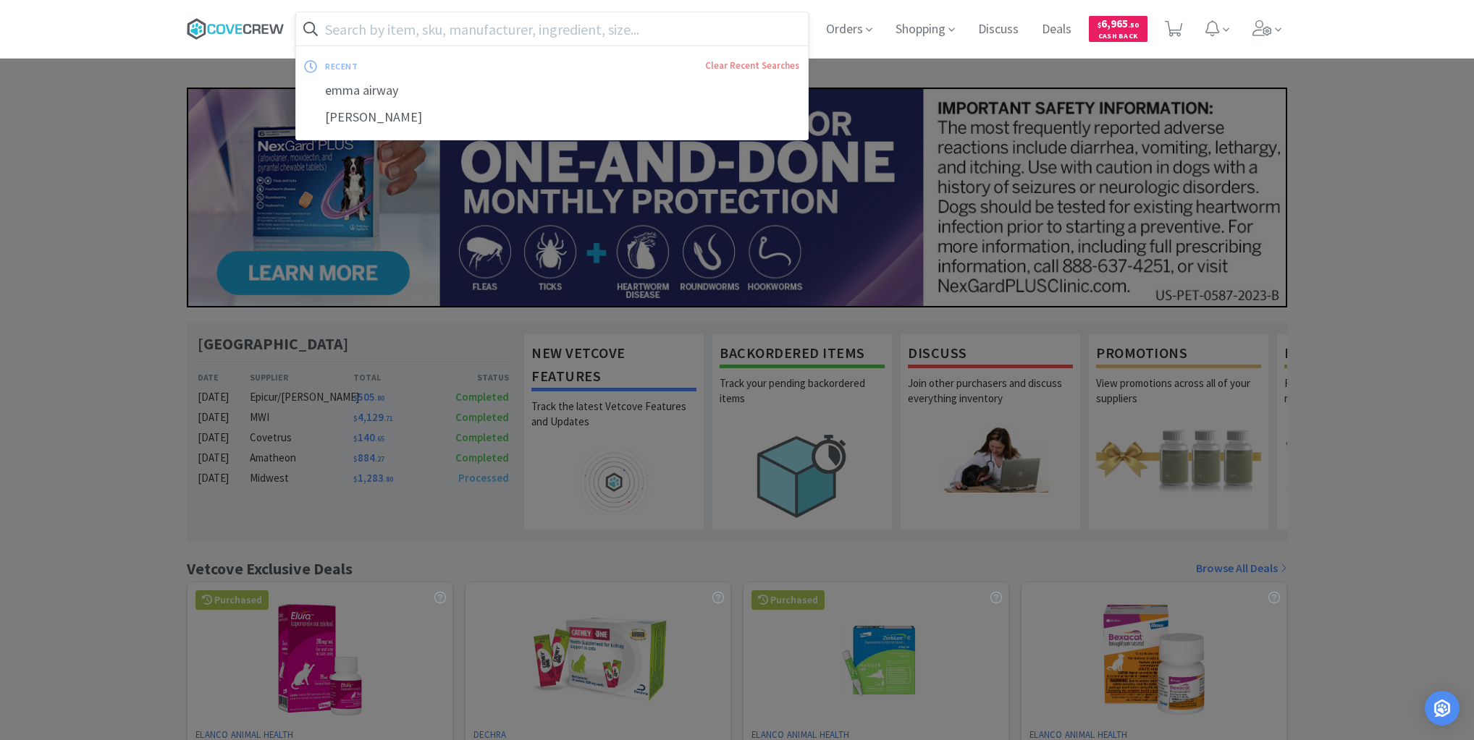
click at [271, 26] on icon at bounding box center [276, 28] width 14 height 9
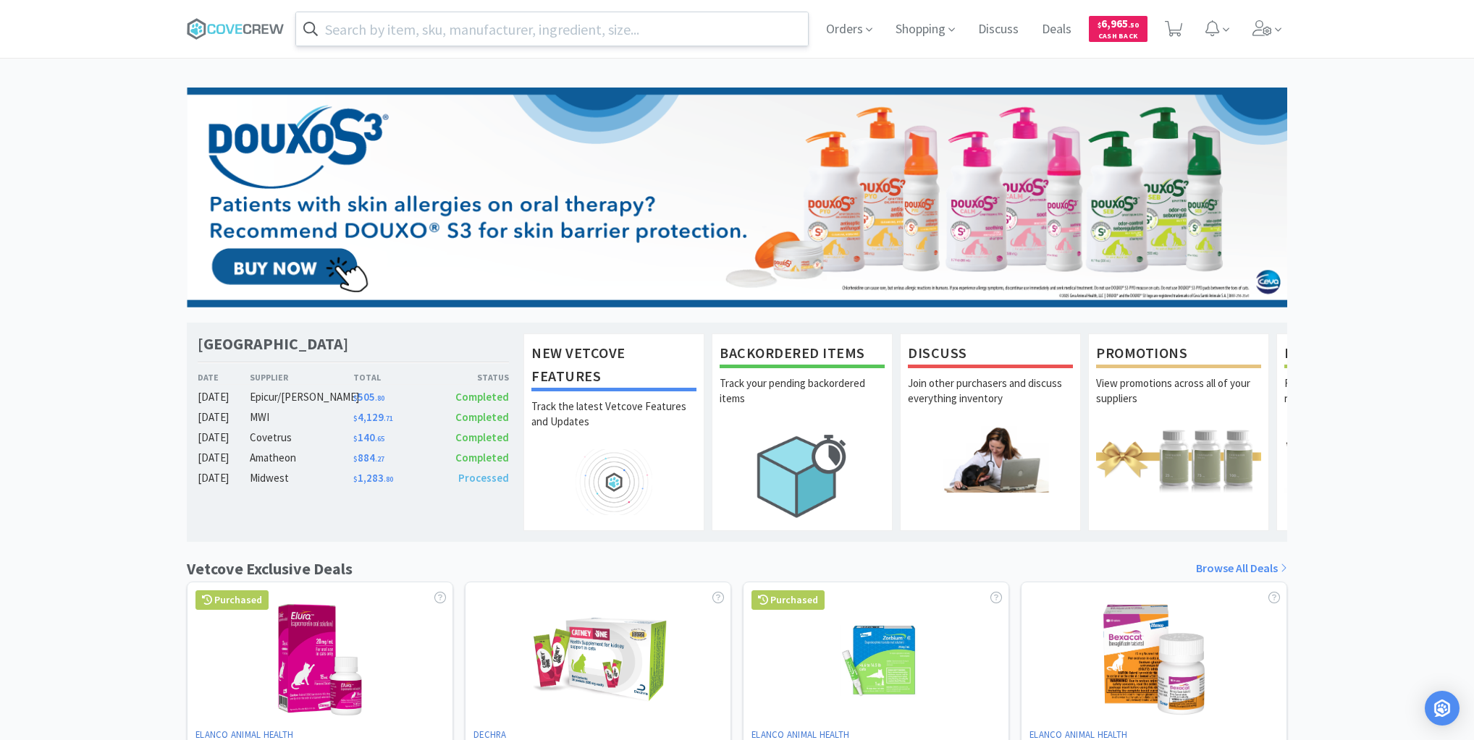
click at [384, 30] on input "text" at bounding box center [552, 28] width 512 height 33
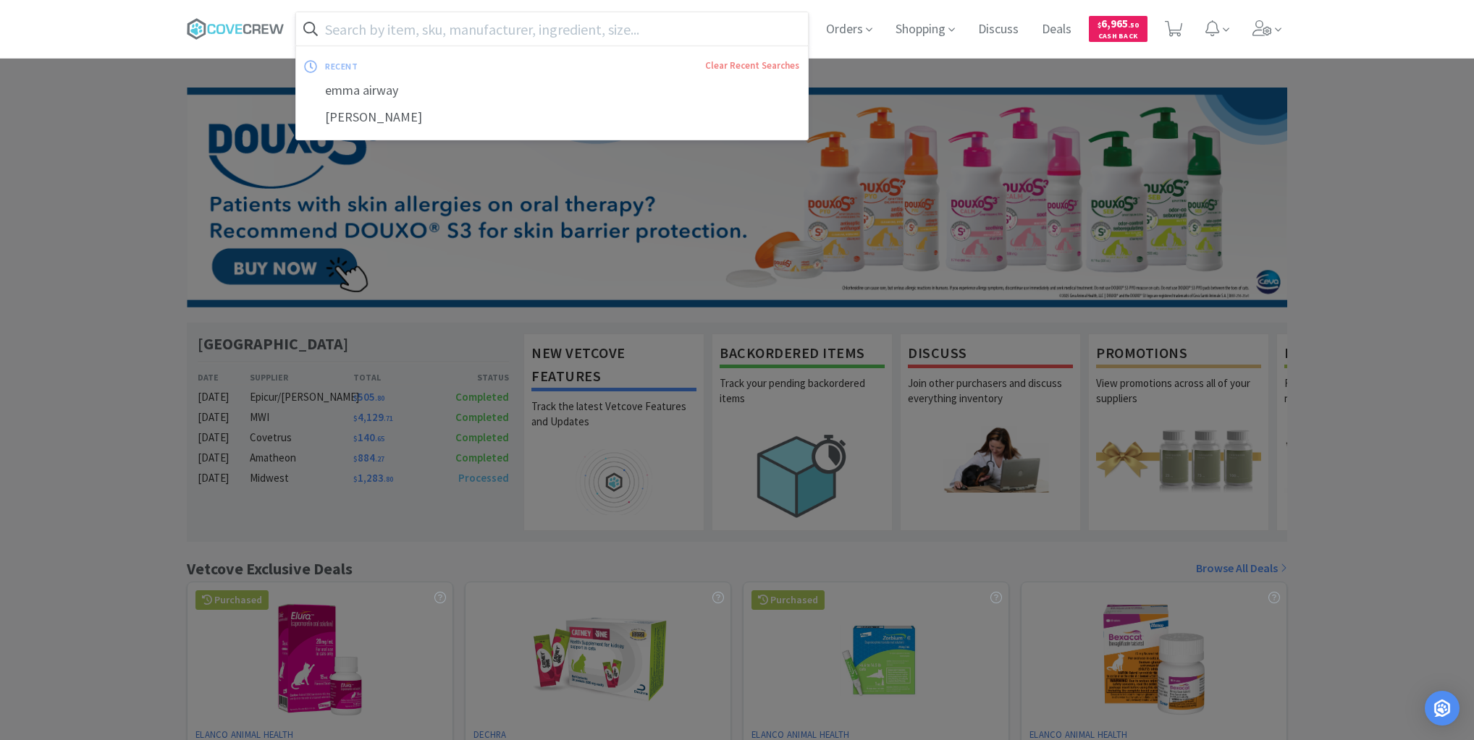
paste input "457.45551.2"
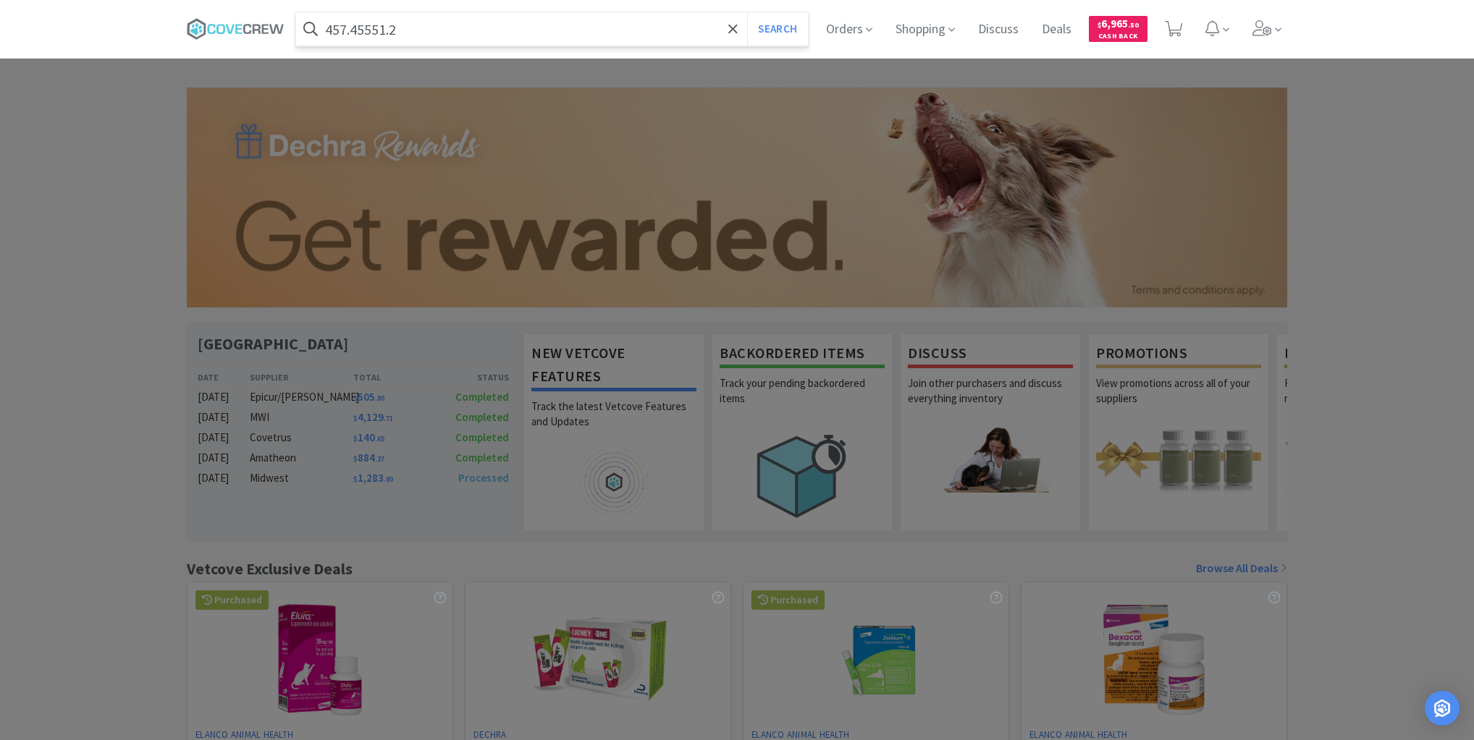
type input "457.45551.2"
click at [747, 12] on button "Search" at bounding box center [777, 28] width 60 height 33
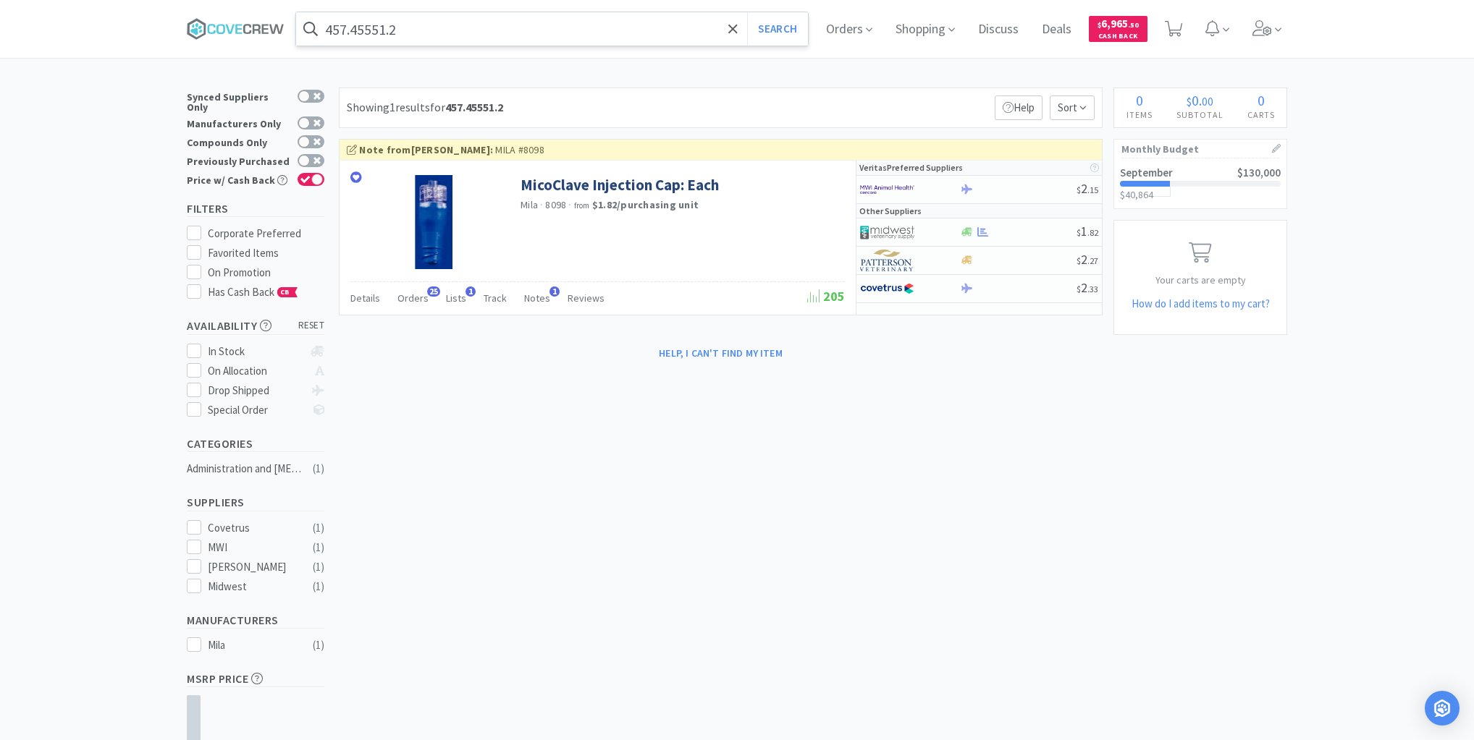
click at [683, 35] on input "457.45551.2" at bounding box center [552, 28] width 512 height 33
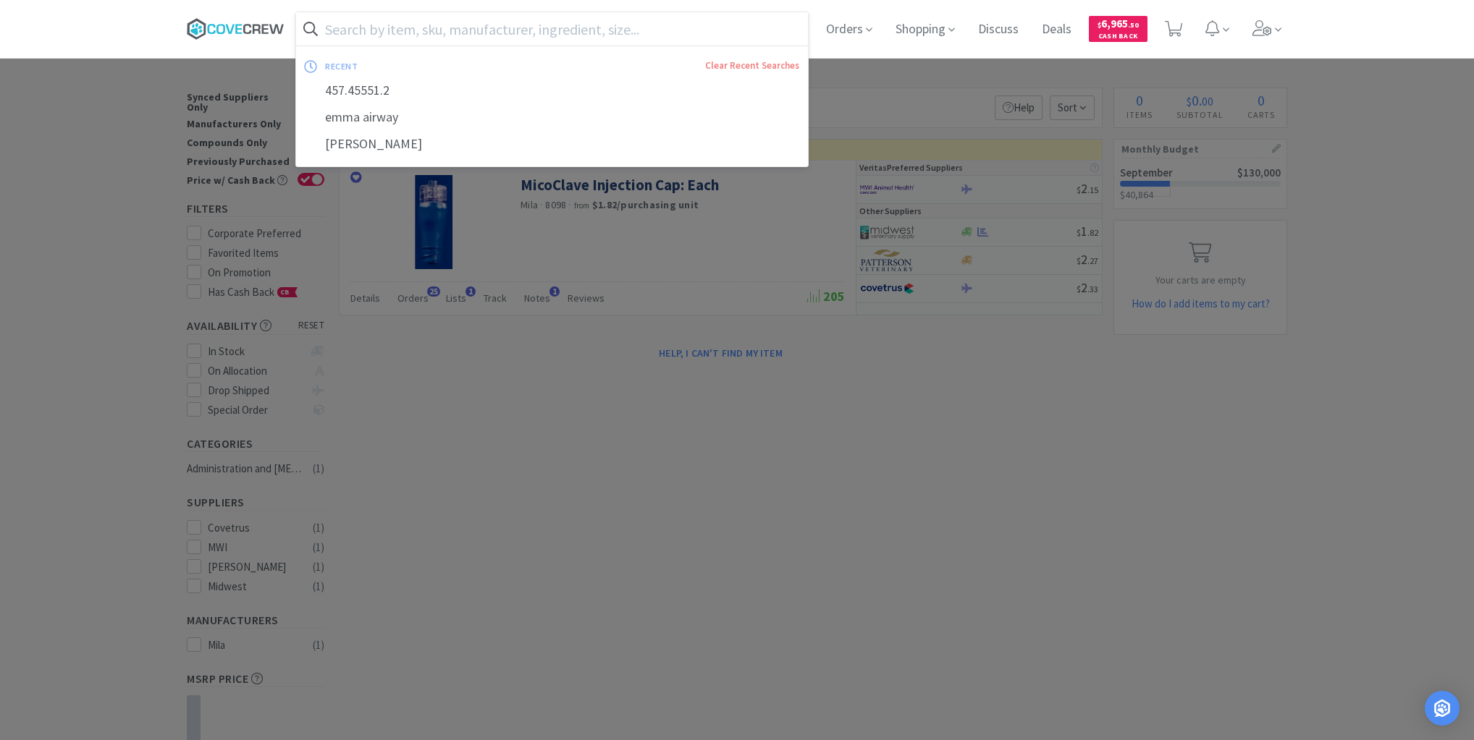
click at [237, 30] on icon at bounding box center [236, 29] width 98 height 22
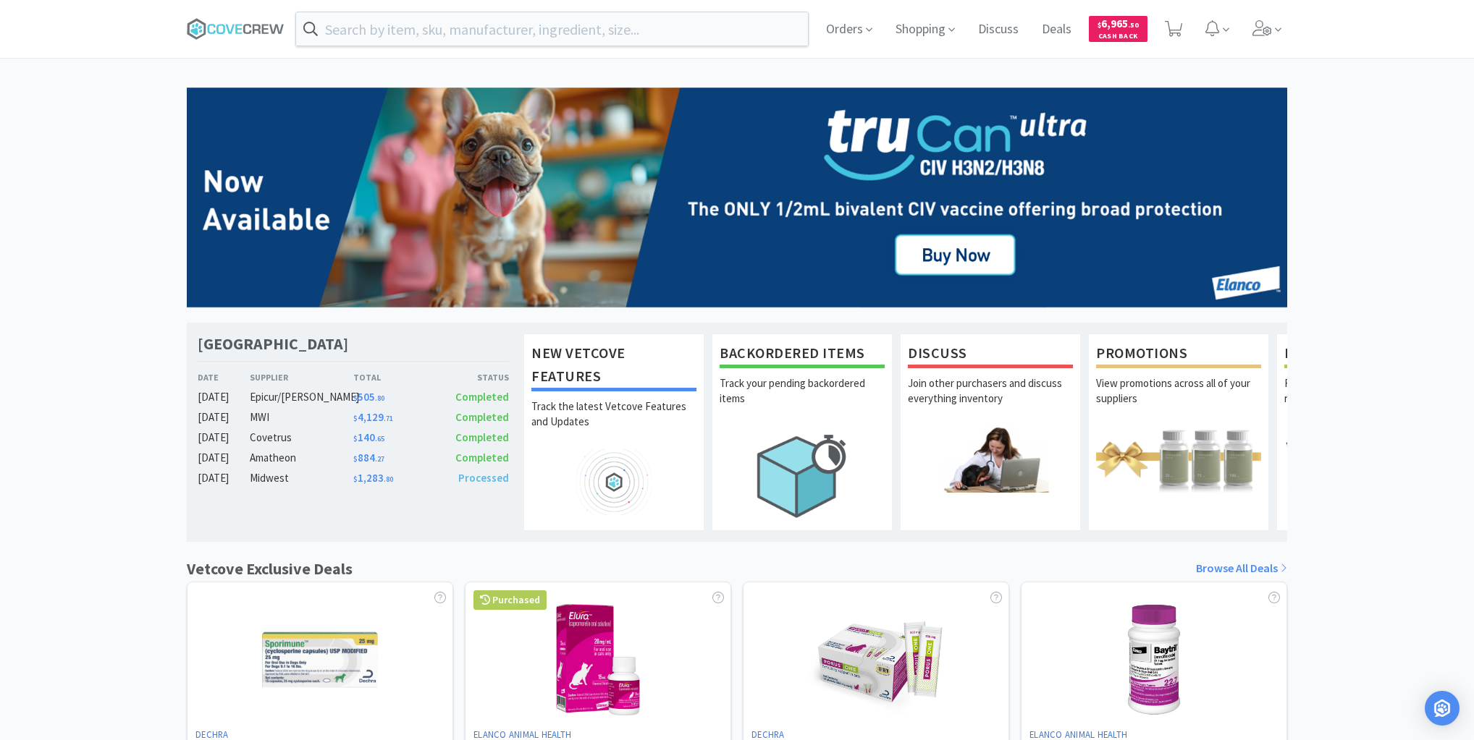
click at [38, 187] on div "Las Vegas Veterinary Specialty Center Date Supplier Total Status [DATE] Epicur/…" at bounding box center [737, 639] width 1474 height 1102
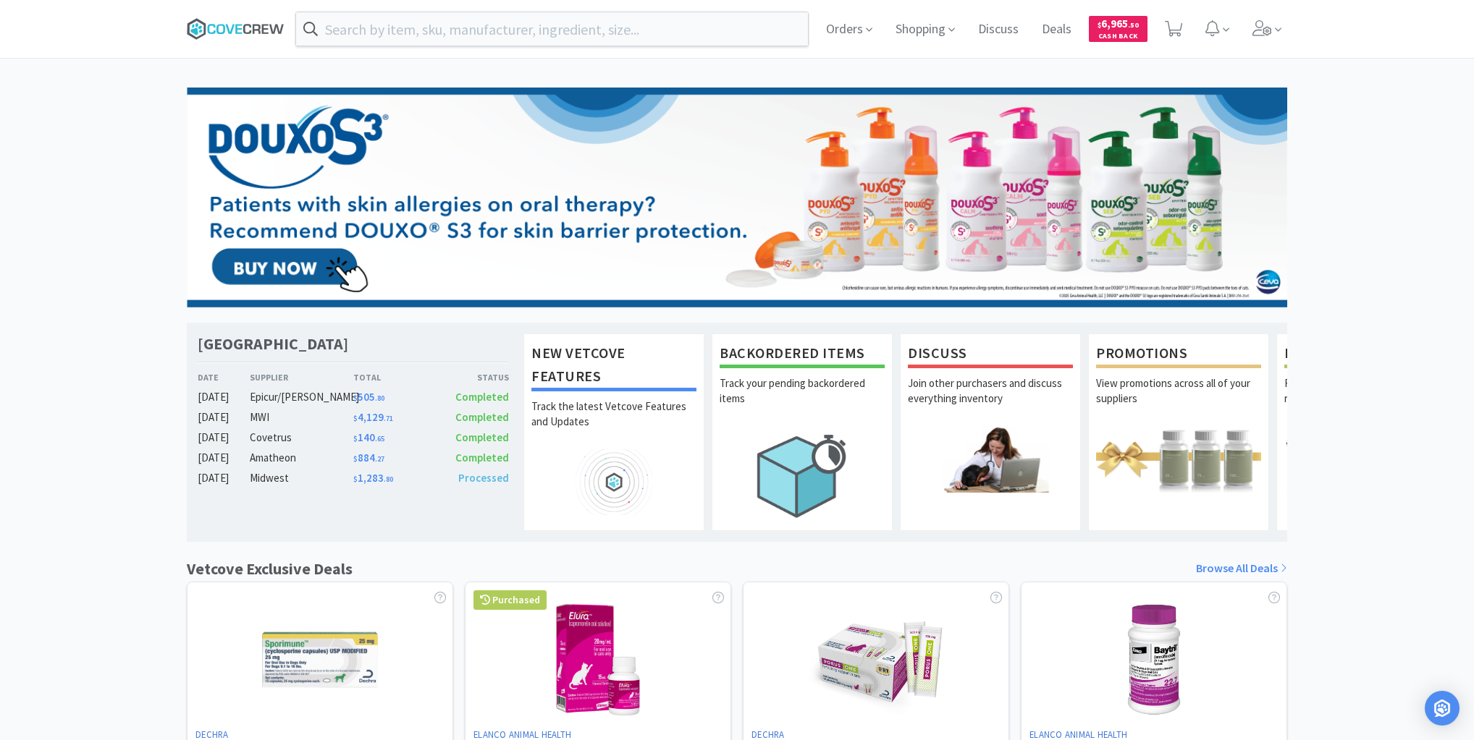
click at [253, 28] on icon at bounding box center [257, 28] width 8 height 9
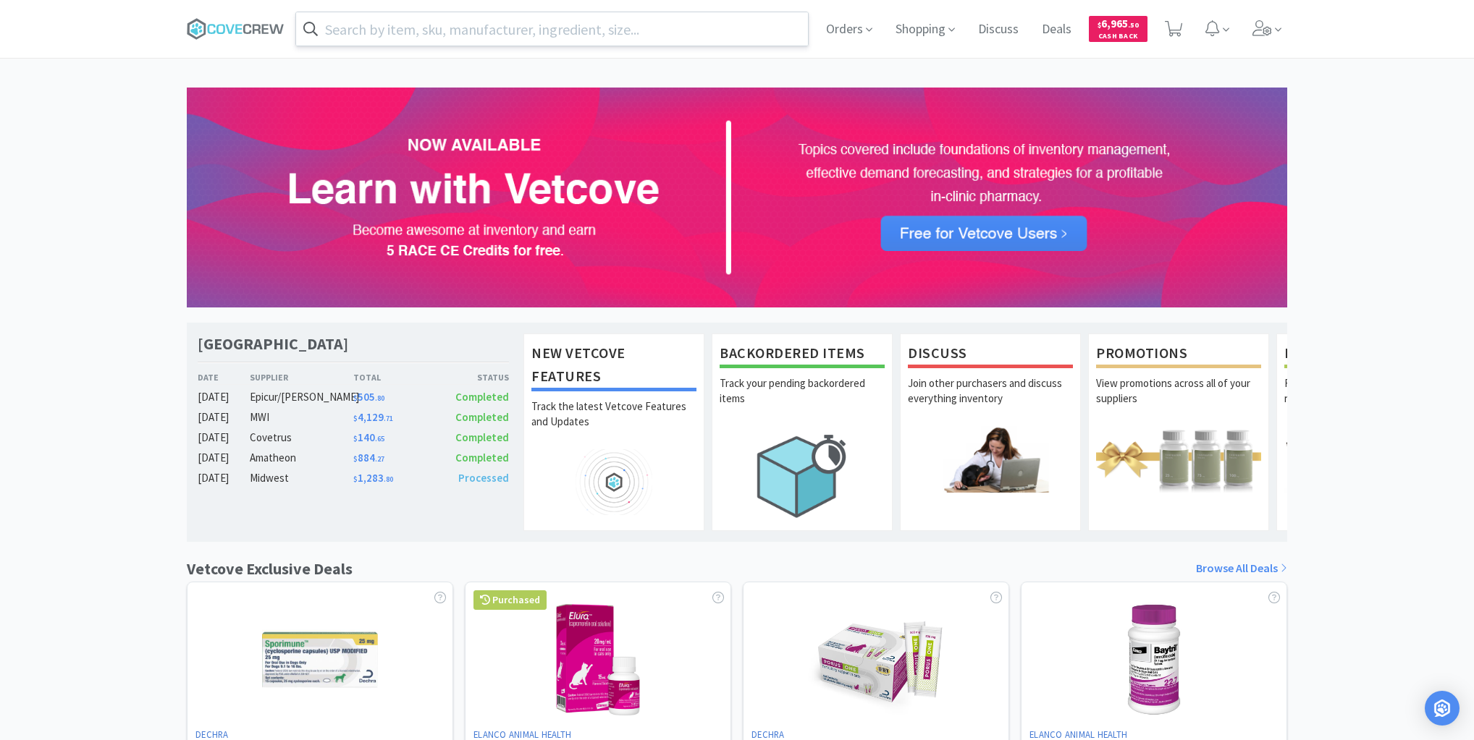
click at [463, 23] on input "text" at bounding box center [552, 28] width 512 height 33
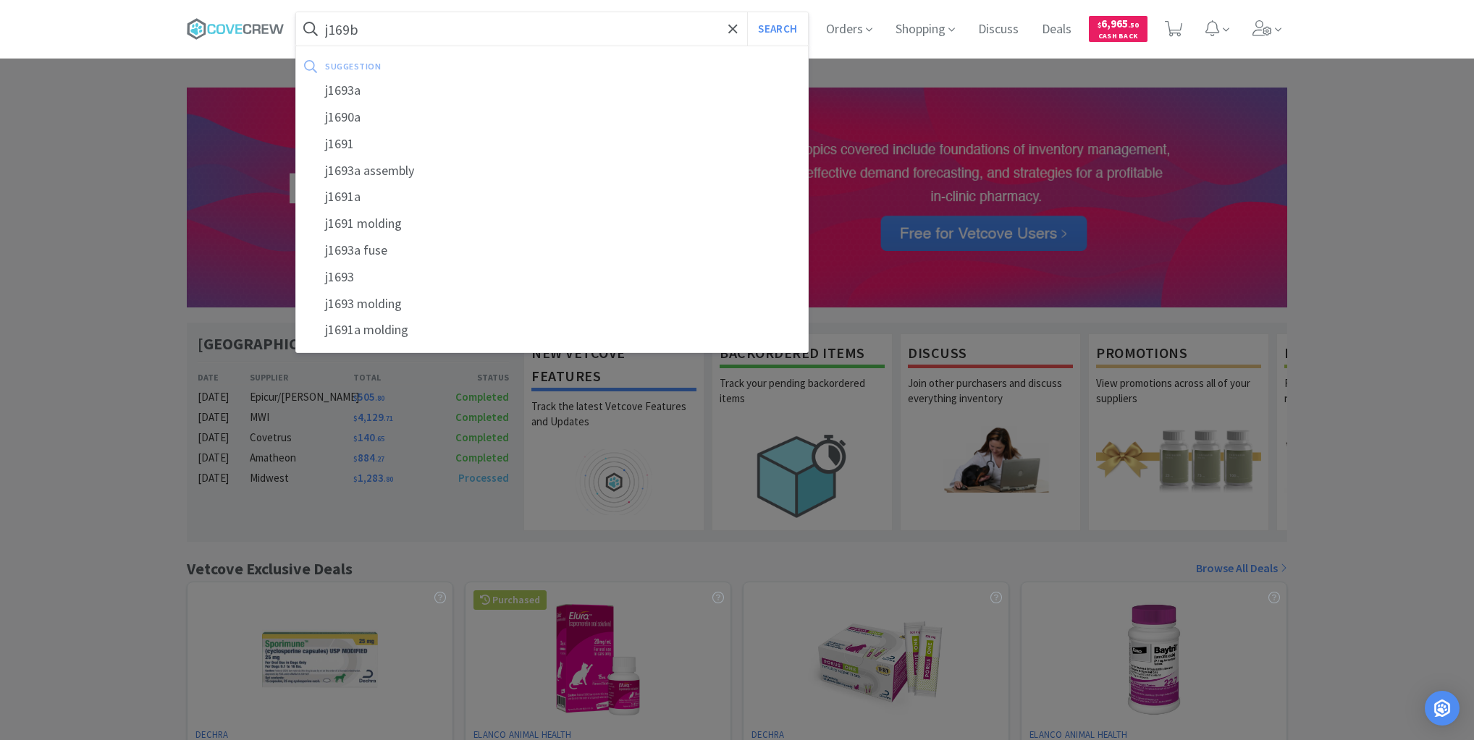
click at [747, 12] on button "Search" at bounding box center [777, 28] width 60 height 33
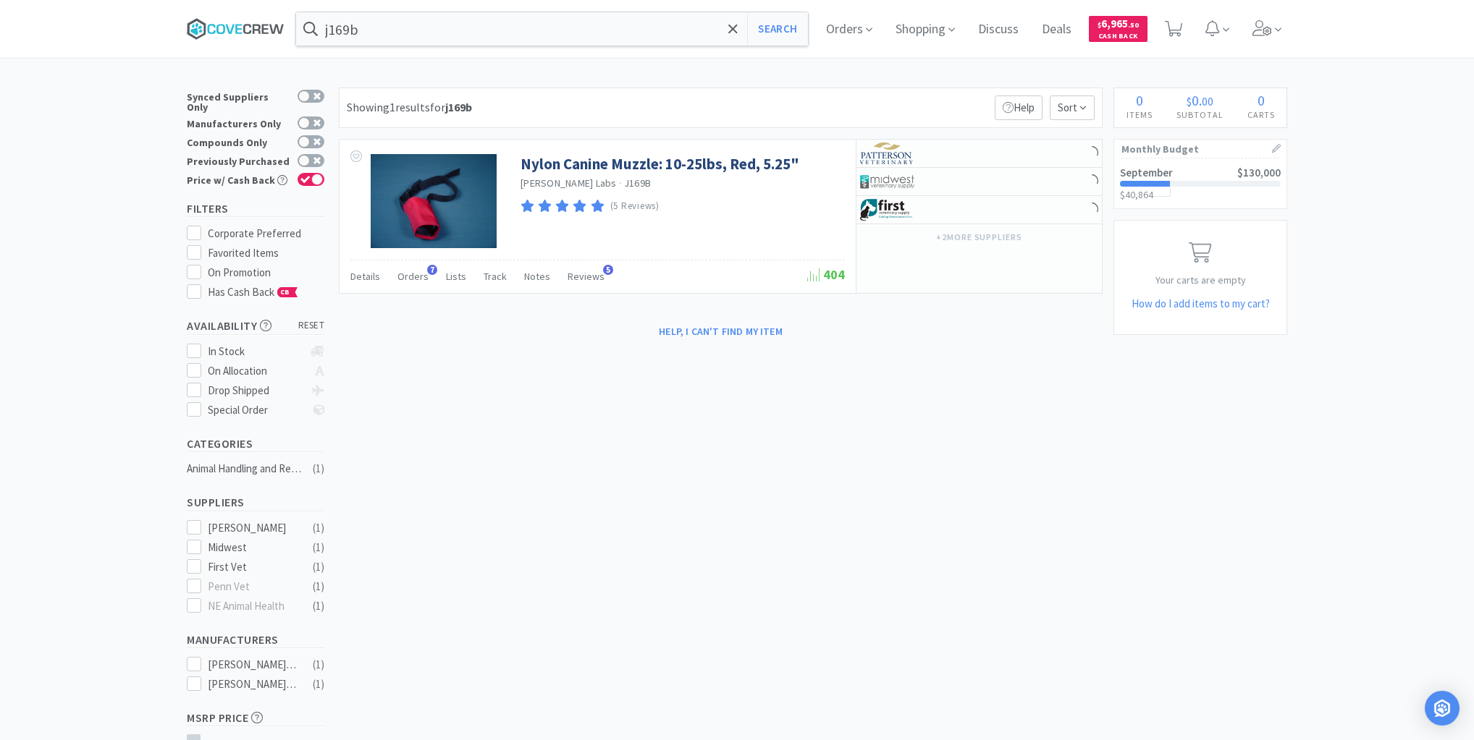
click at [242, 32] on icon at bounding box center [238, 28] width 7 height 9
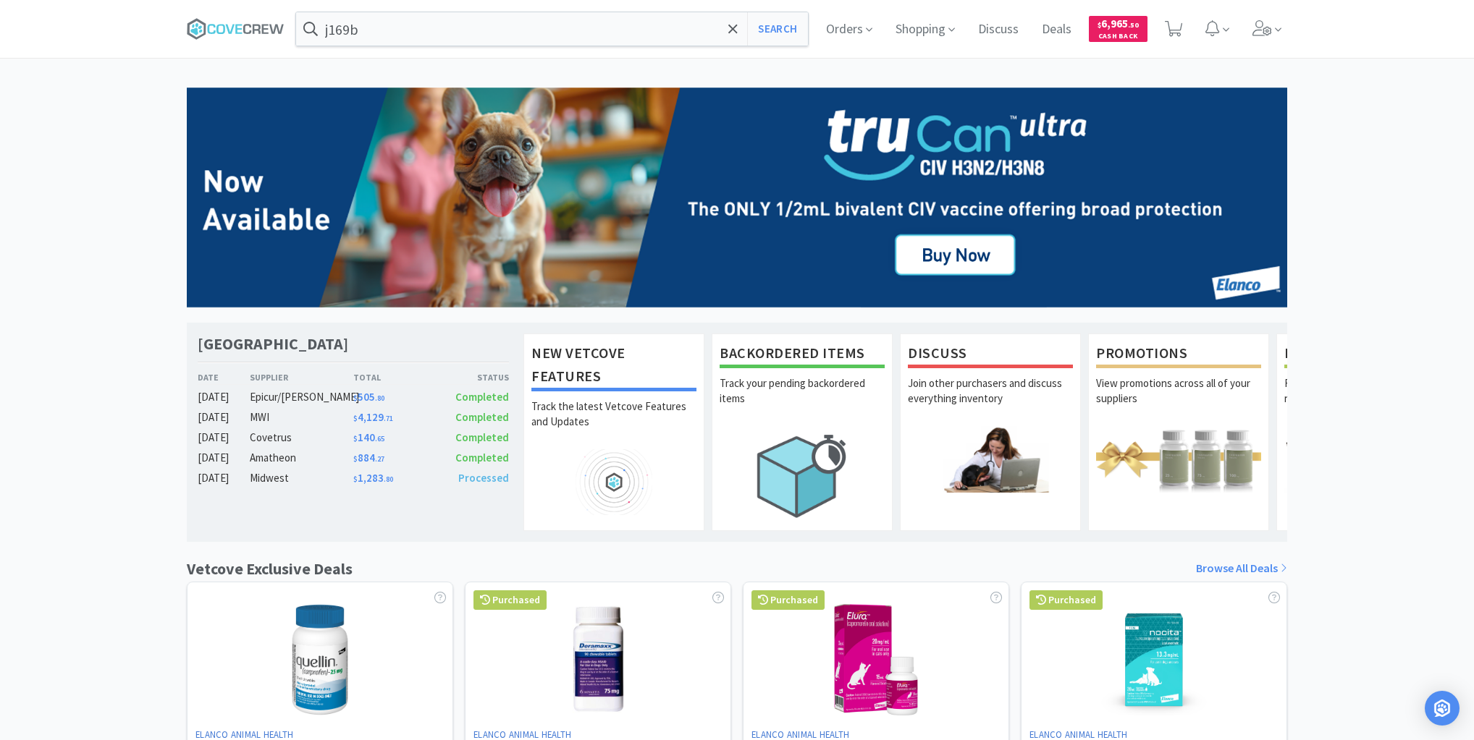
click at [54, 283] on div "Las Vegas Veterinary Specialty Center Date Supplier Total Status [DATE] Epicur/…" at bounding box center [737, 639] width 1474 height 1102
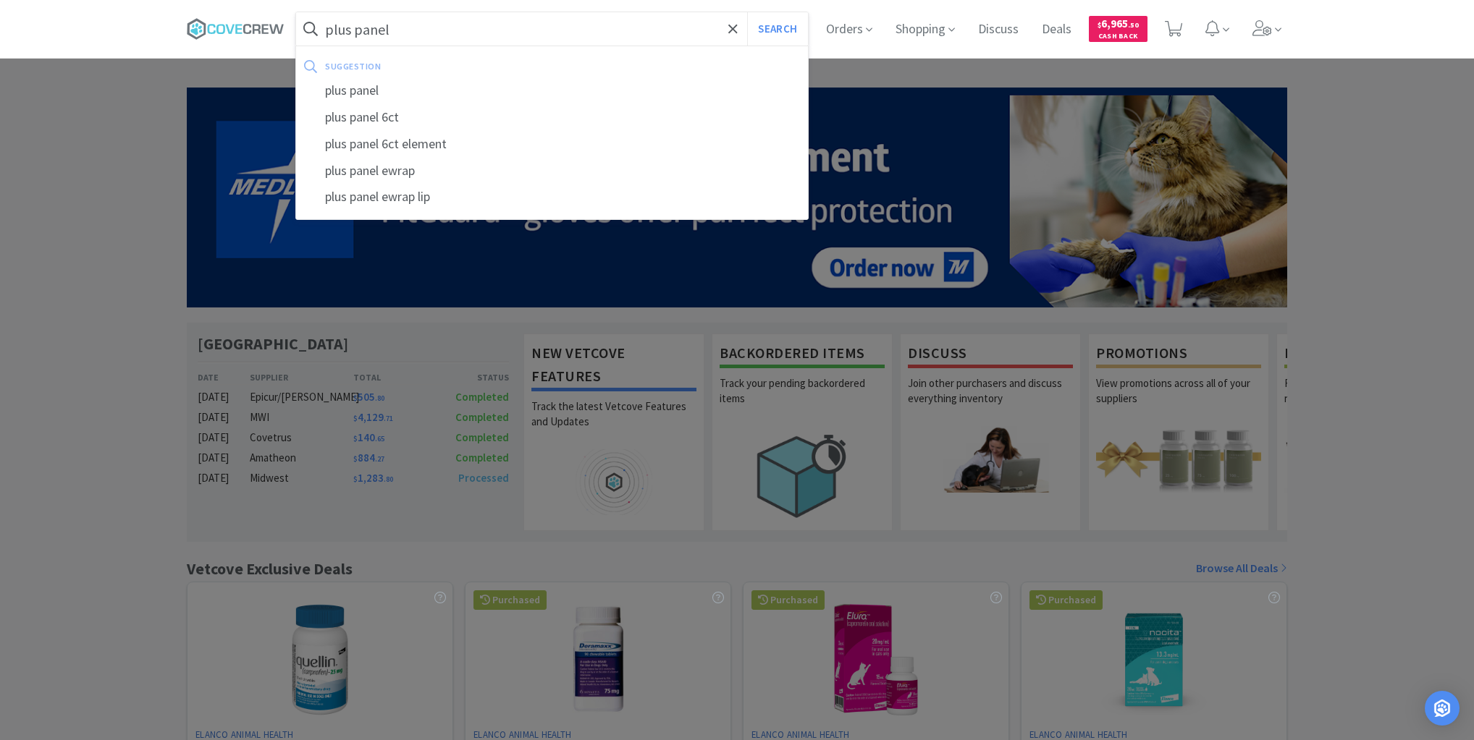
click at [747, 12] on button "Search" at bounding box center [777, 28] width 60 height 33
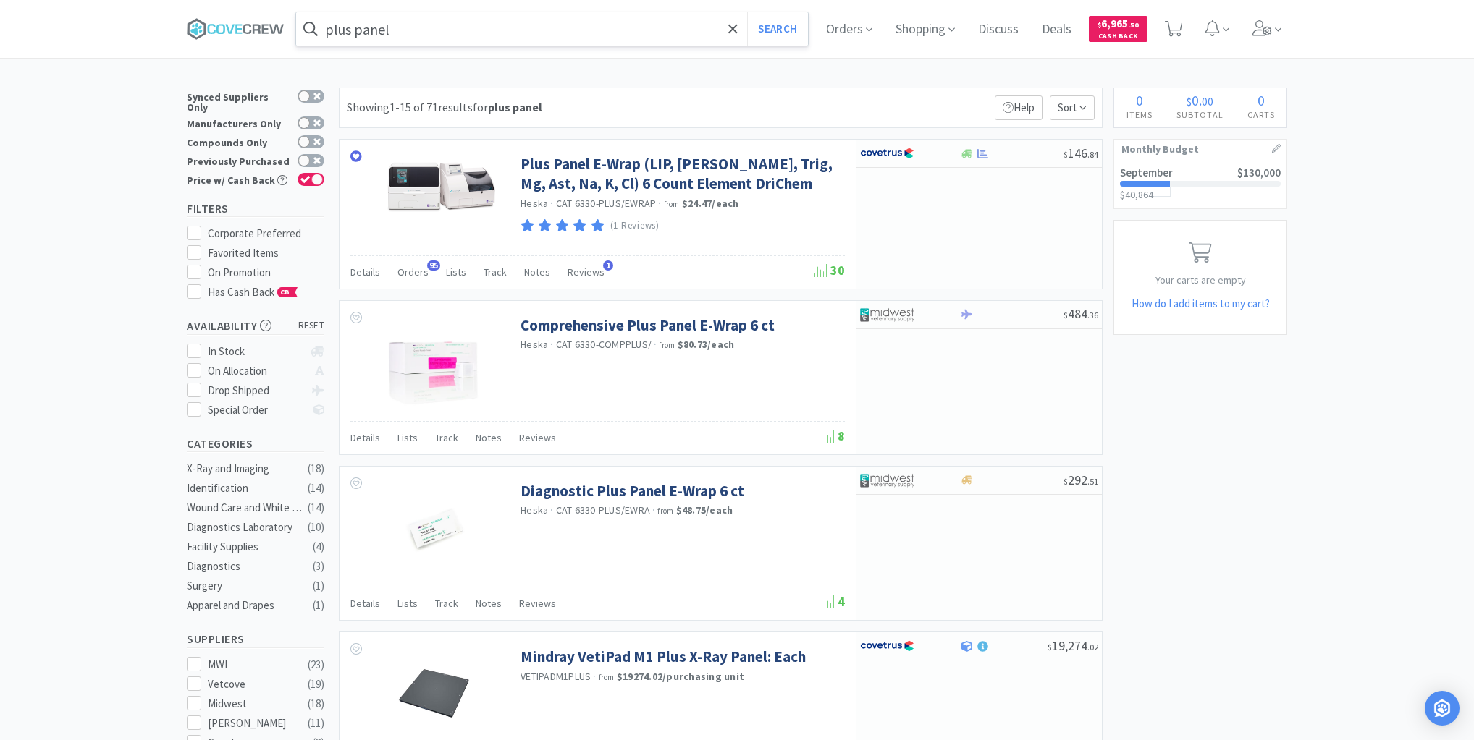
click at [410, 33] on input "plus panel" at bounding box center [552, 28] width 512 height 33
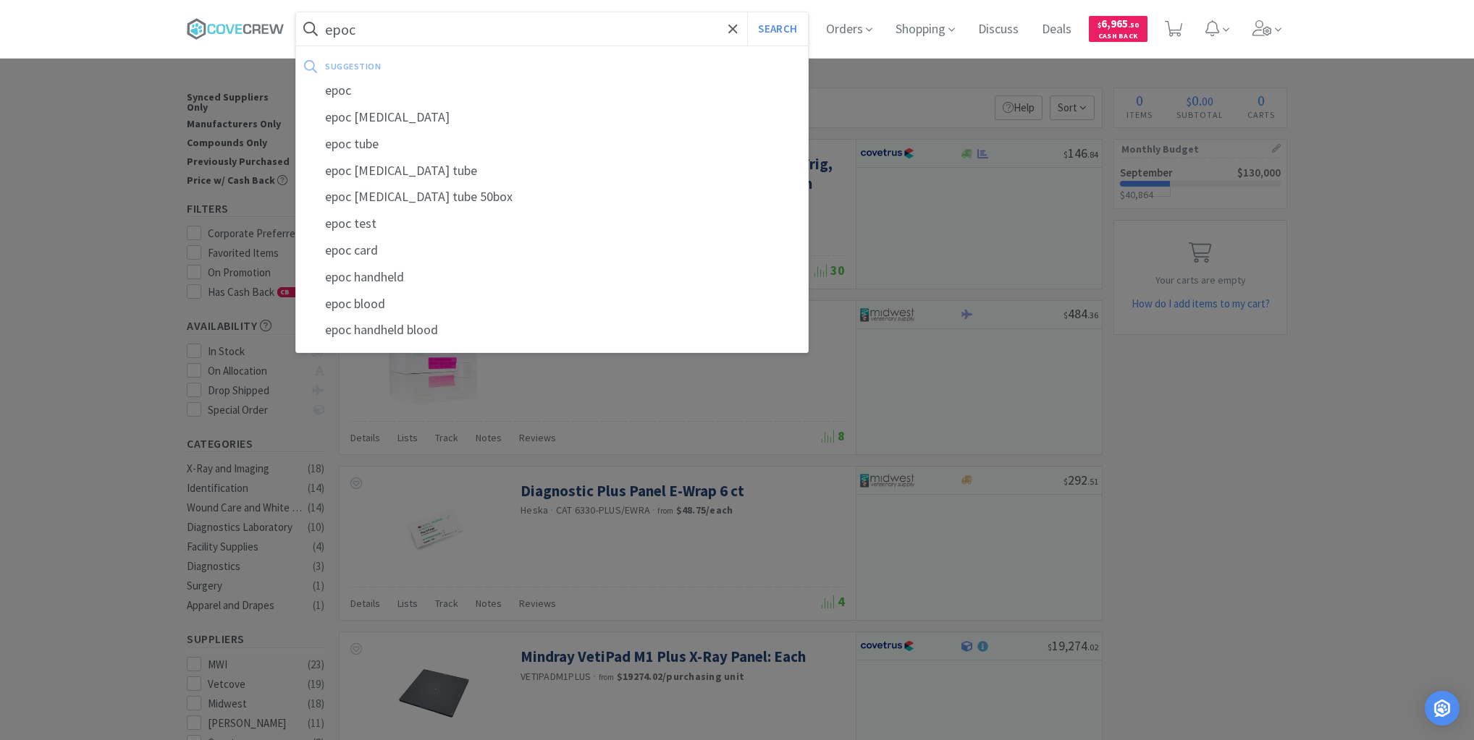
type input "epoc"
click at [747, 12] on button "Search" at bounding box center [777, 28] width 60 height 33
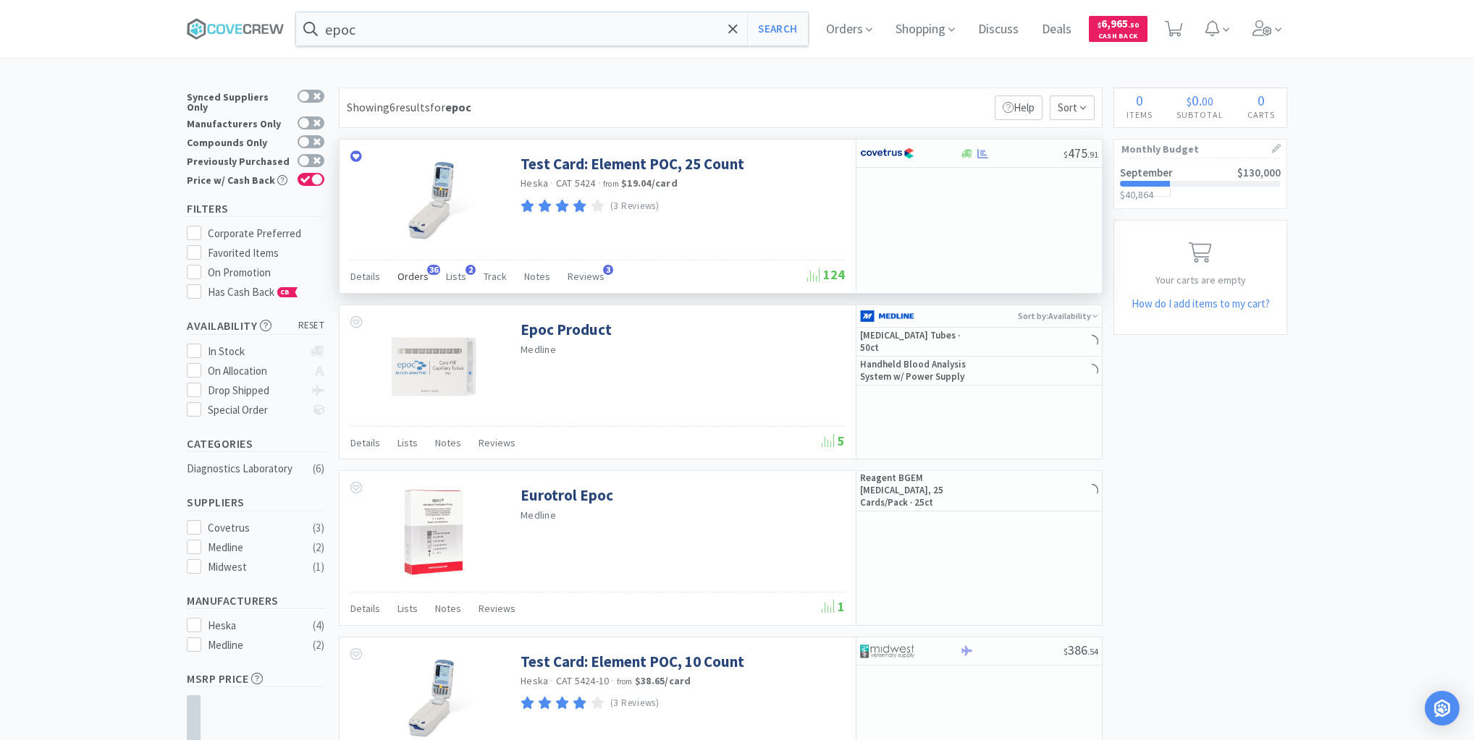
click at [415, 276] on span "Orders" at bounding box center [412, 276] width 31 height 13
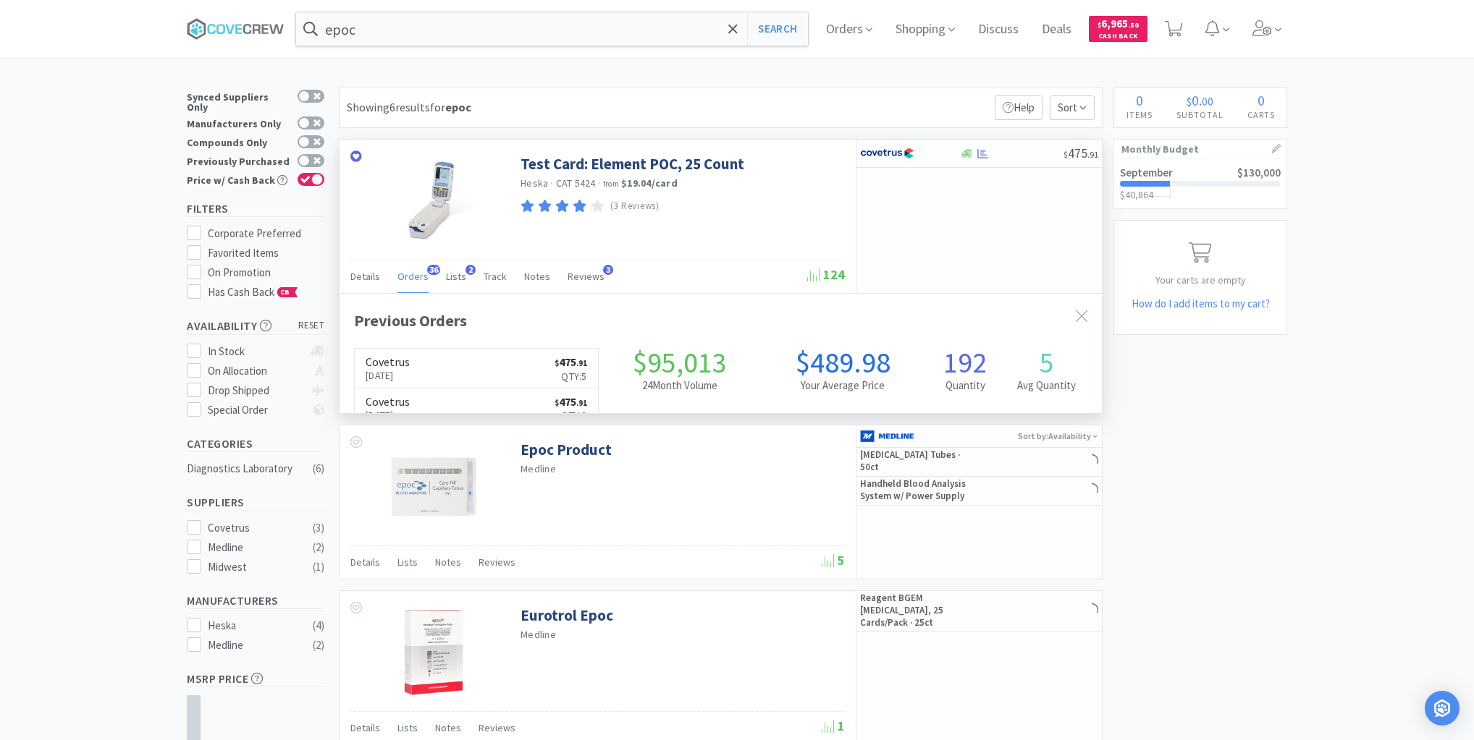
scroll to position [388, 762]
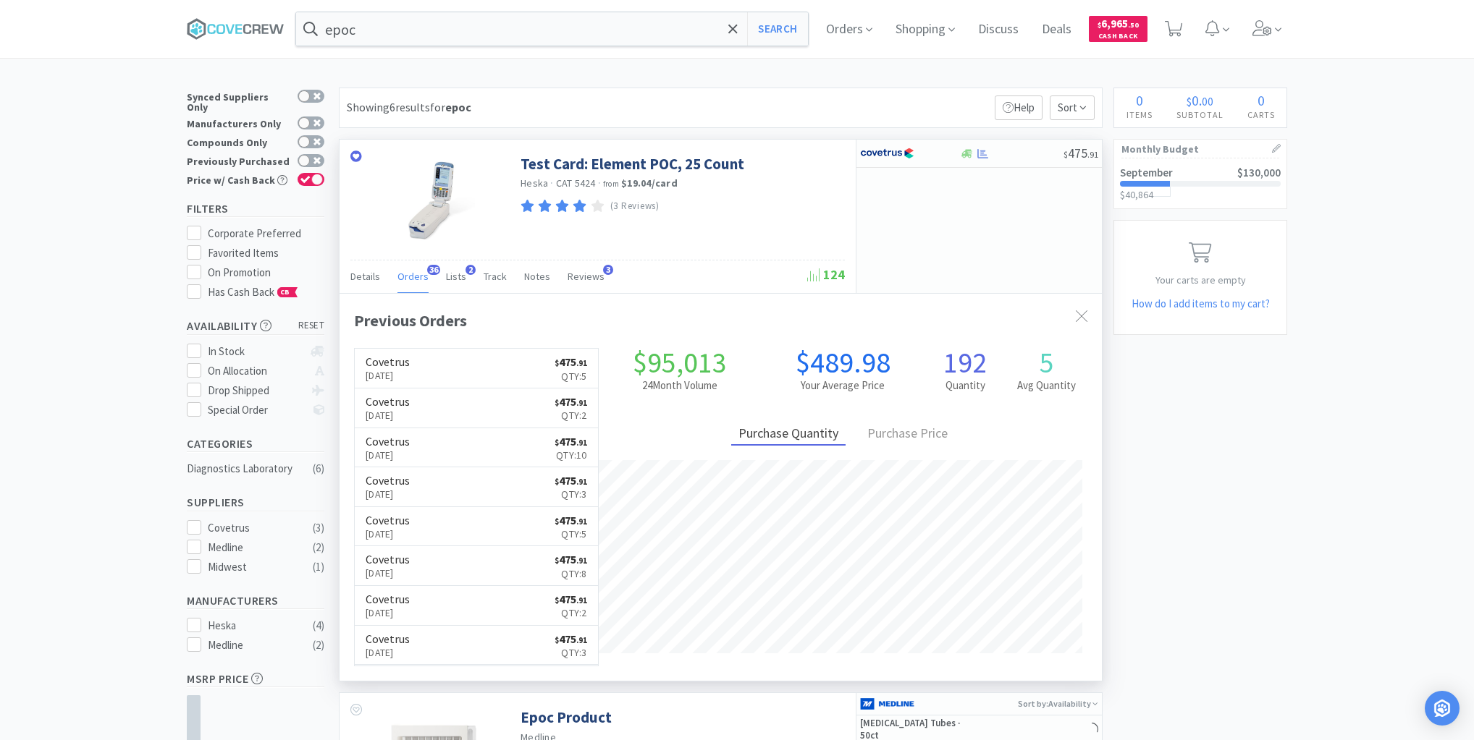
click at [415, 276] on span "Orders" at bounding box center [412, 276] width 31 height 13
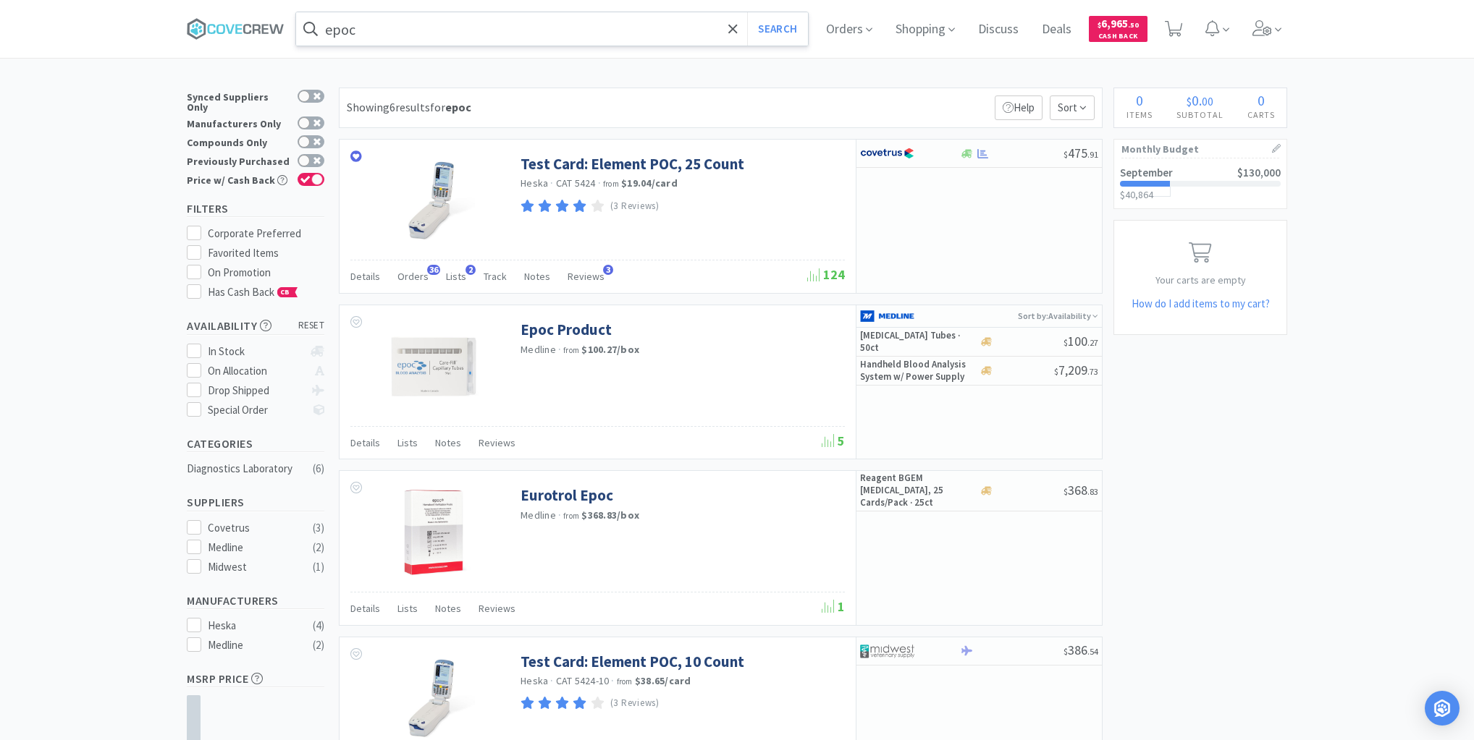
click at [477, 29] on input "epoc" at bounding box center [552, 28] width 512 height 33
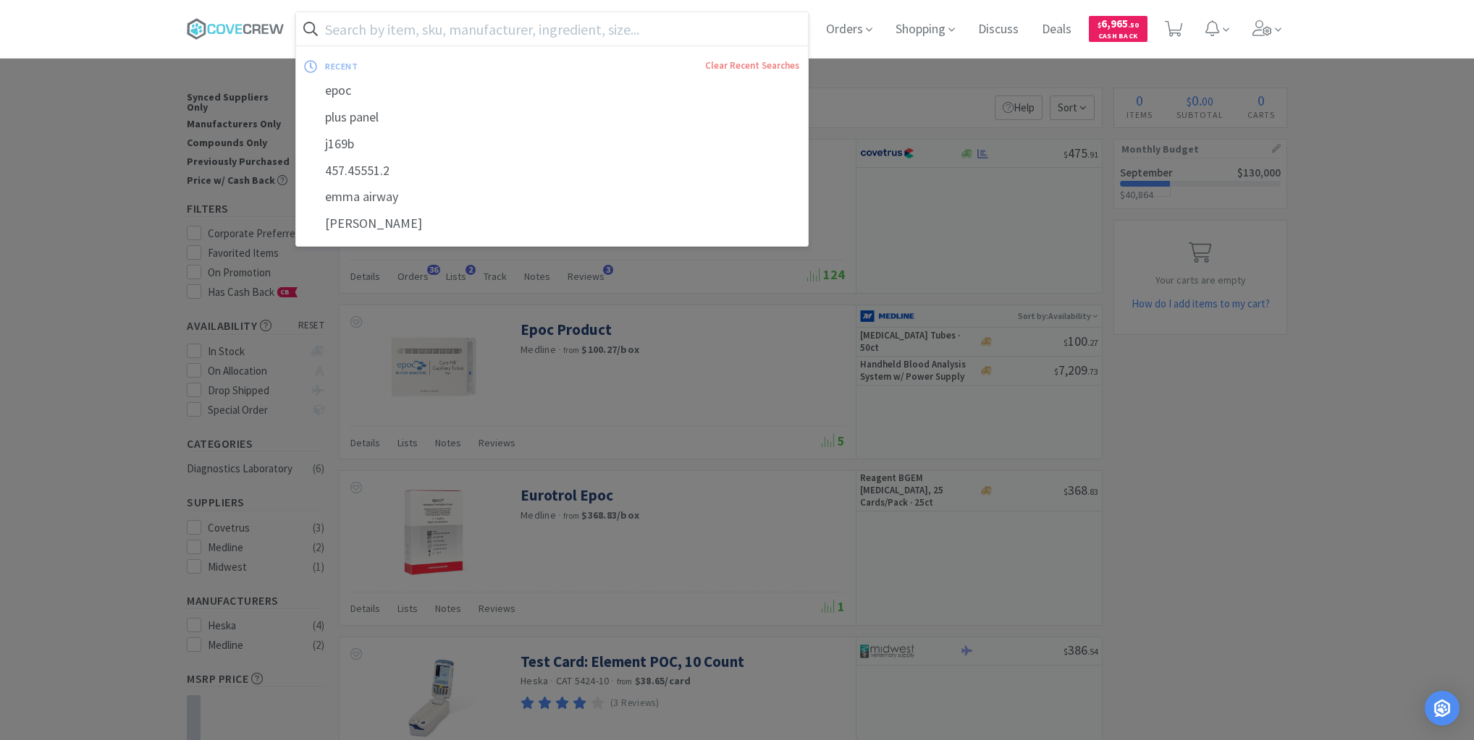
drag, startPoint x: 272, startPoint y: 30, endPoint x: 274, endPoint y: 47, distance: 16.8
click at [272, 30] on icon at bounding box center [236, 29] width 98 height 22
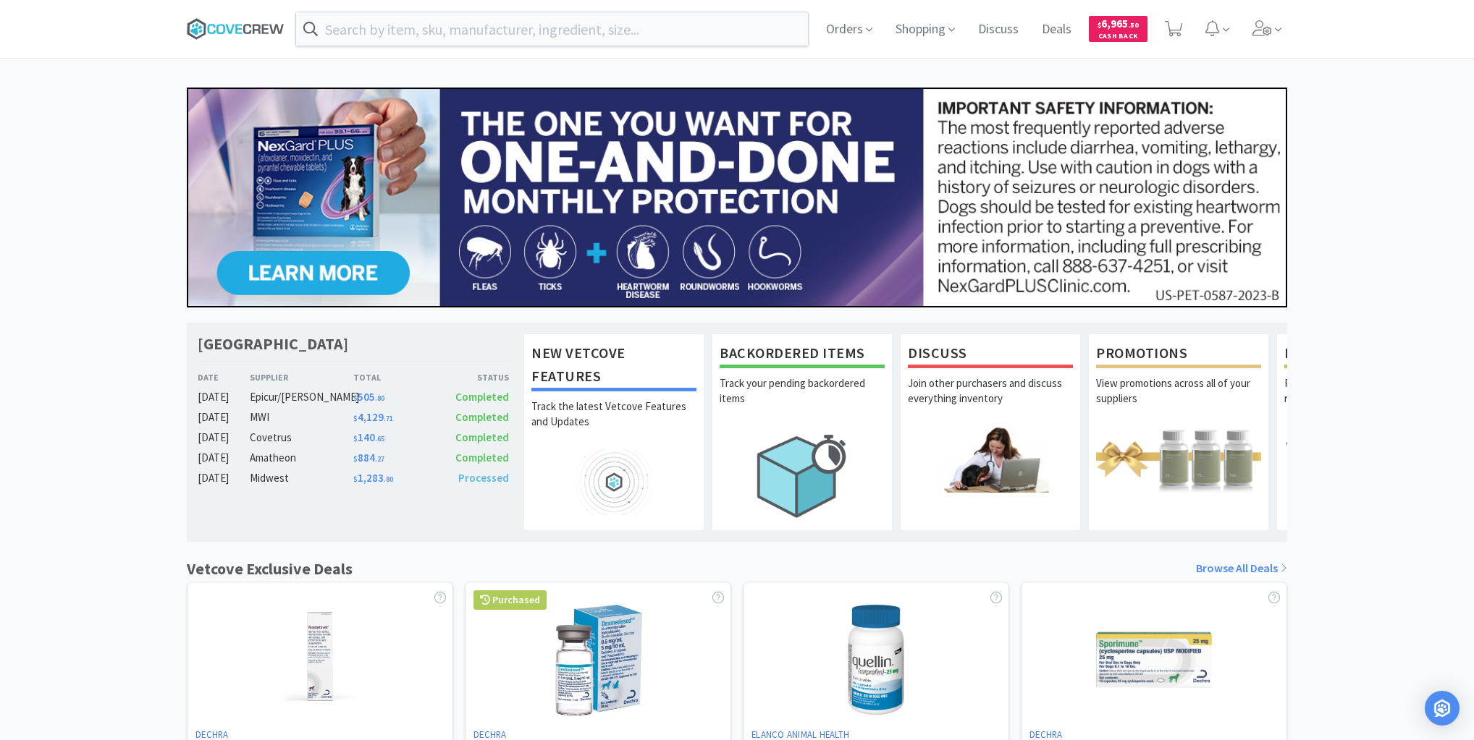
click at [233, 29] on icon at bounding box center [236, 29] width 98 height 22
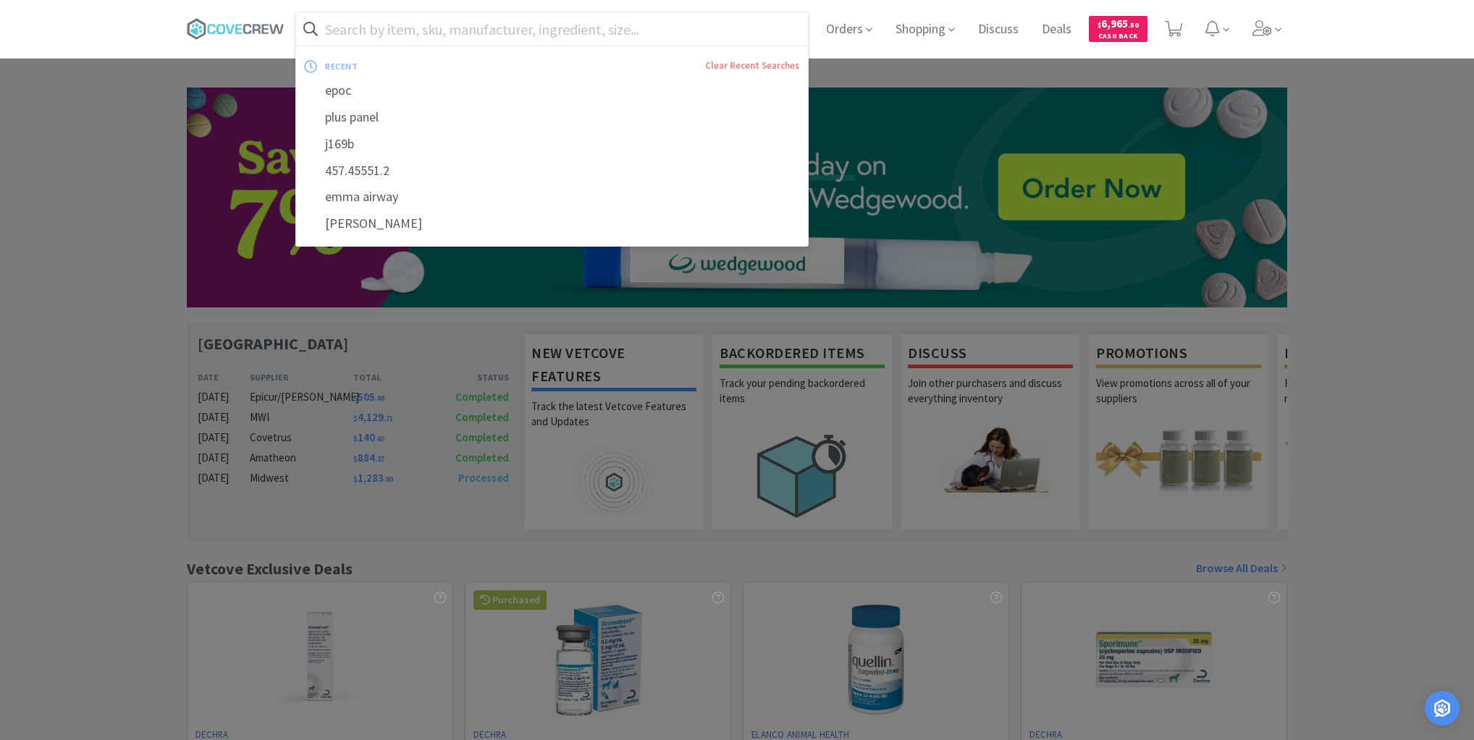
click at [400, 30] on input "text" at bounding box center [552, 28] width 512 height 33
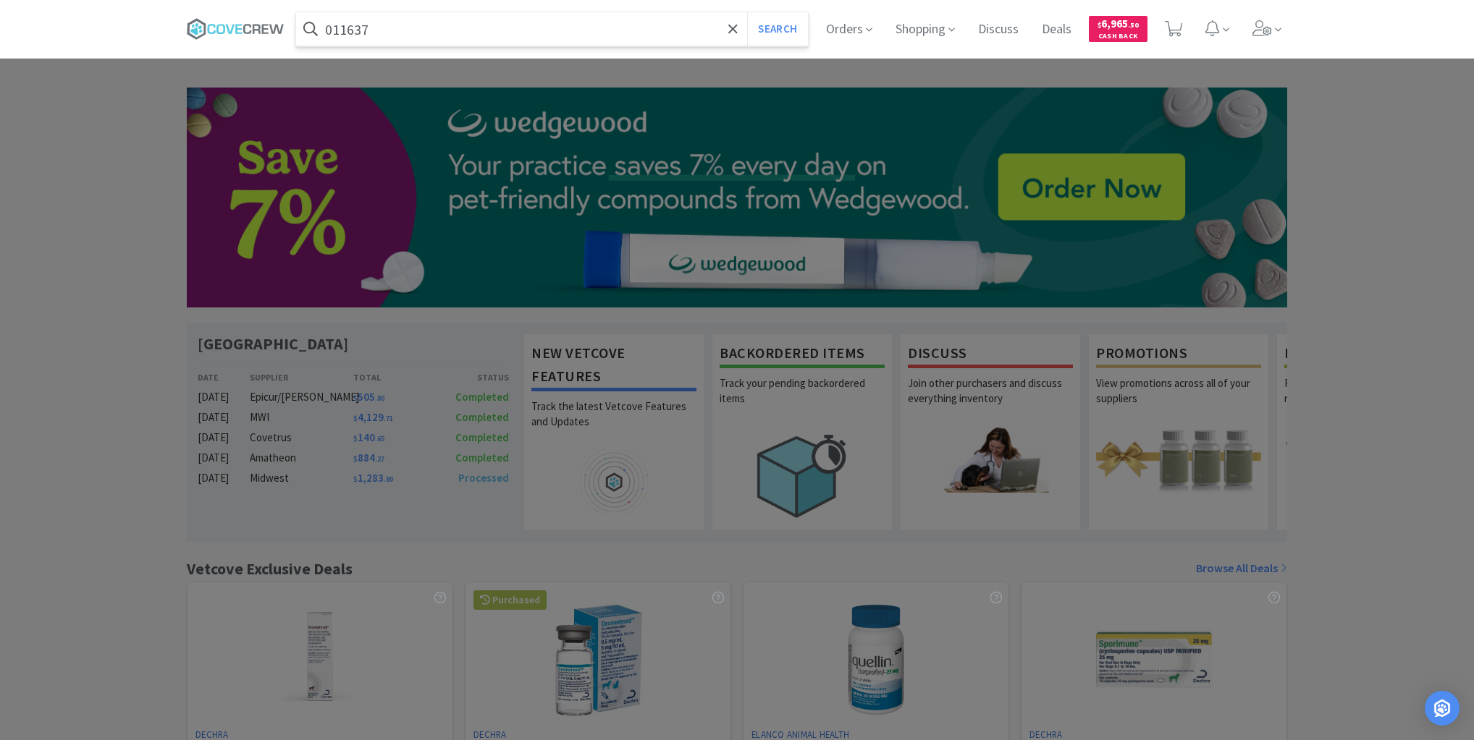
click at [747, 12] on button "Search" at bounding box center [777, 28] width 60 height 33
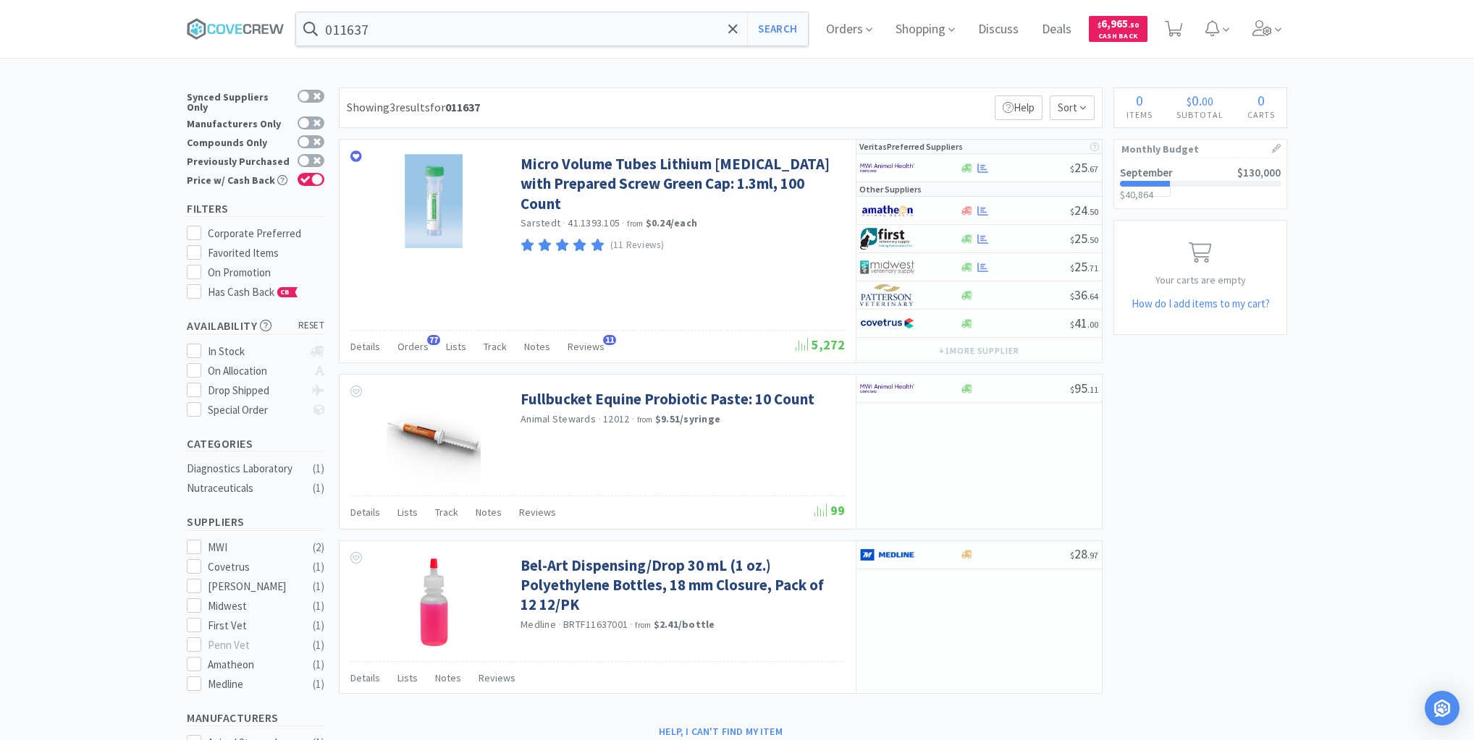
click at [67, 271] on div "× Filter Results Synced Suppliers Only Manufacturers Only Compounds Only Previo…" at bounding box center [737, 545] width 1474 height 914
click at [434, 36] on input "011637" at bounding box center [552, 28] width 512 height 33
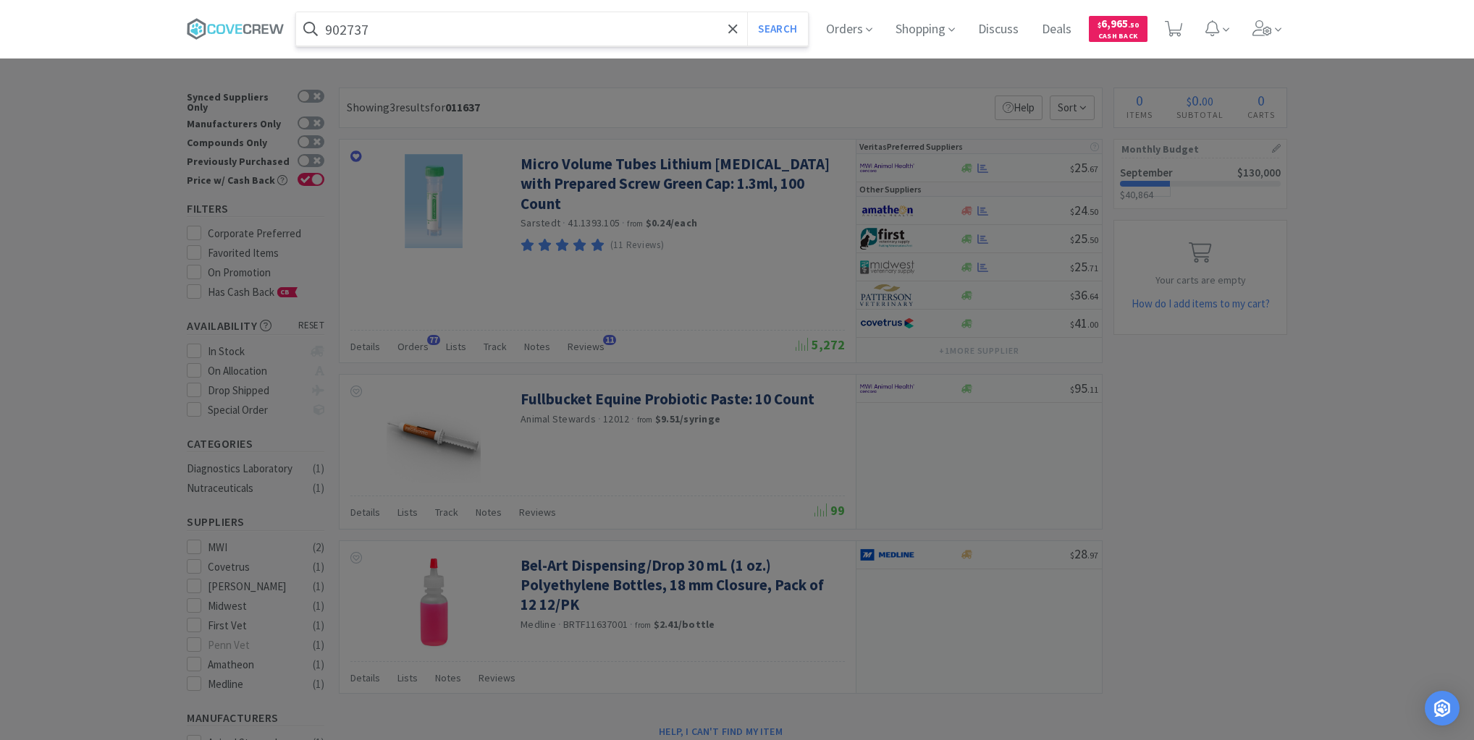
click at [747, 12] on button "Search" at bounding box center [777, 28] width 60 height 33
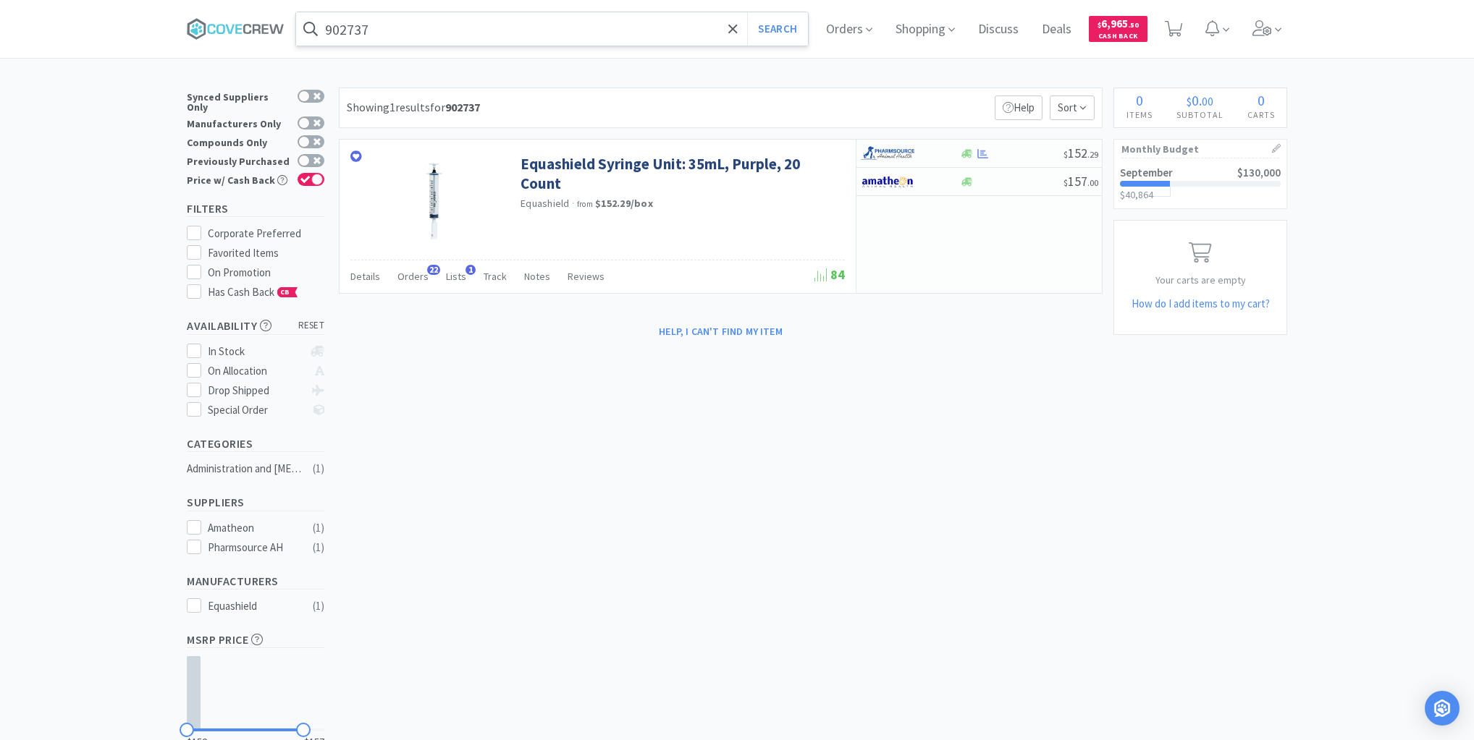
click at [434, 31] on input "902737" at bounding box center [552, 28] width 512 height 33
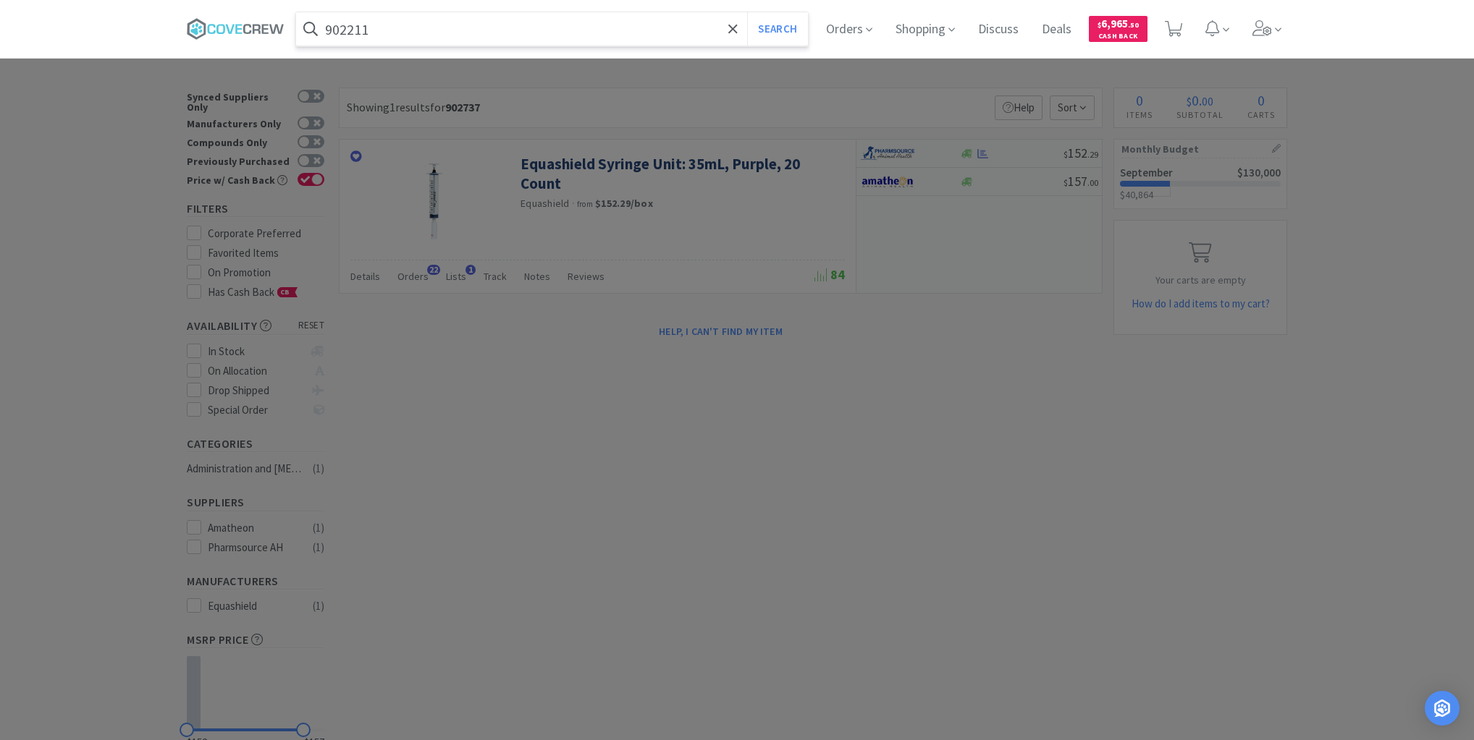
type input "902211"
click at [747, 12] on button "Search" at bounding box center [777, 28] width 60 height 33
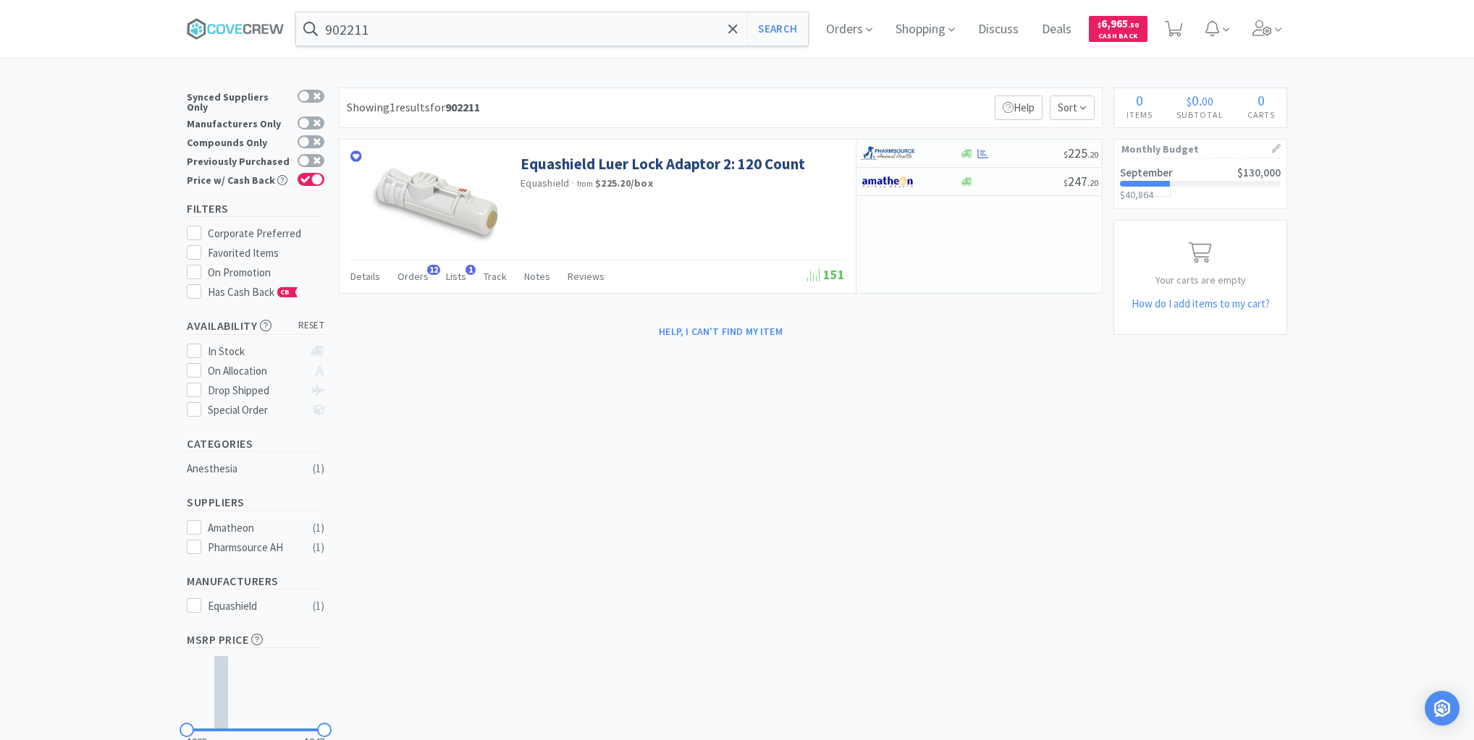
click at [499, 591] on div "× Filter Results Synced Suppliers Only Manufacturers Only Compounds Only Previo…" at bounding box center [737, 447] width 1100 height 719
click at [436, 30] on input "902211" at bounding box center [552, 28] width 512 height 33
click at [258, 22] on icon at bounding box center [236, 29] width 98 height 22
